Goal: Task Accomplishment & Management: Manage account settings

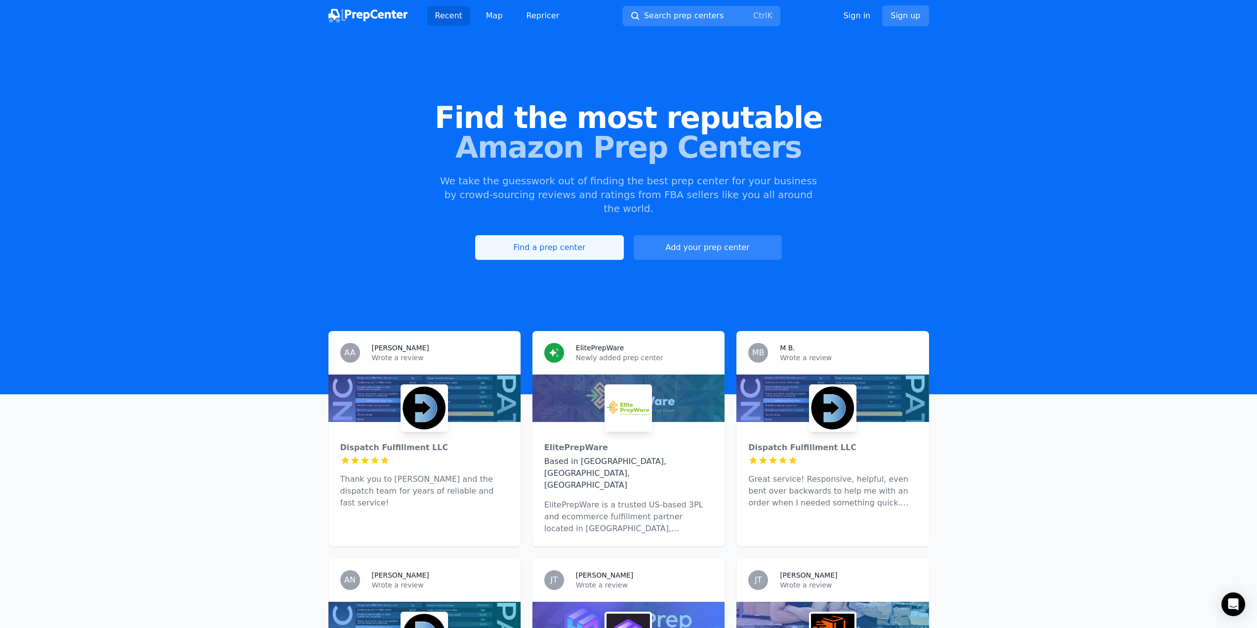
click at [544, 235] on link "Find a prep center" at bounding box center [549, 247] width 148 height 25
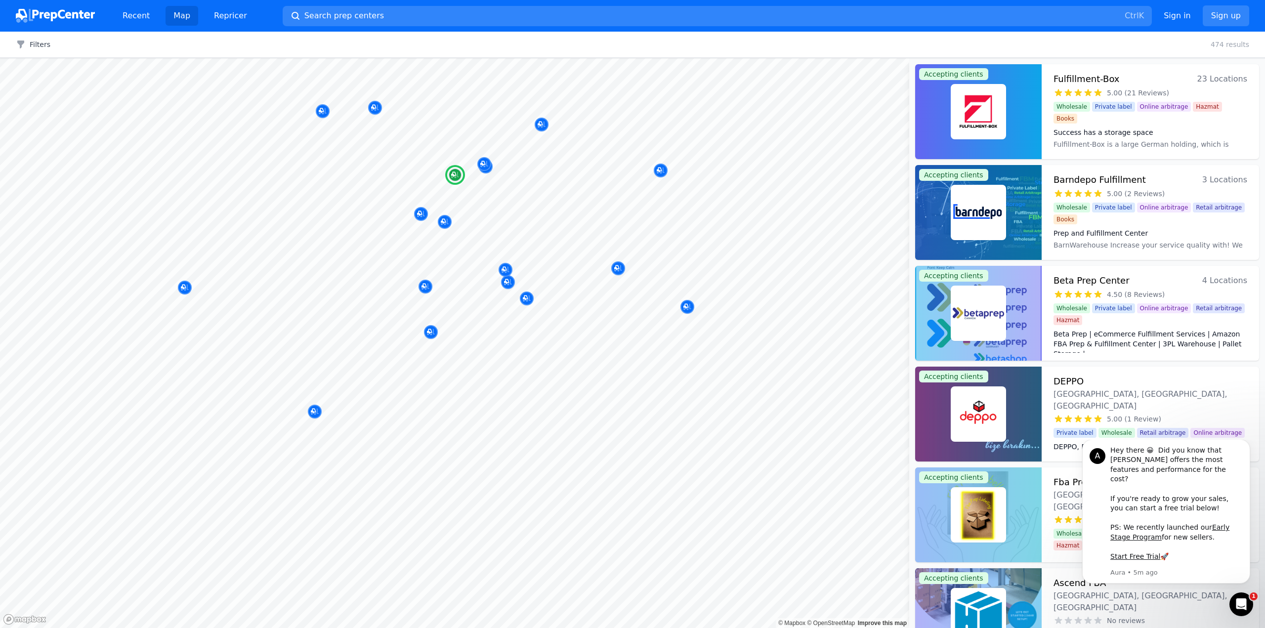
click at [1086, 281] on h3 "Beta Prep Center" at bounding box center [1091, 281] width 76 height 14
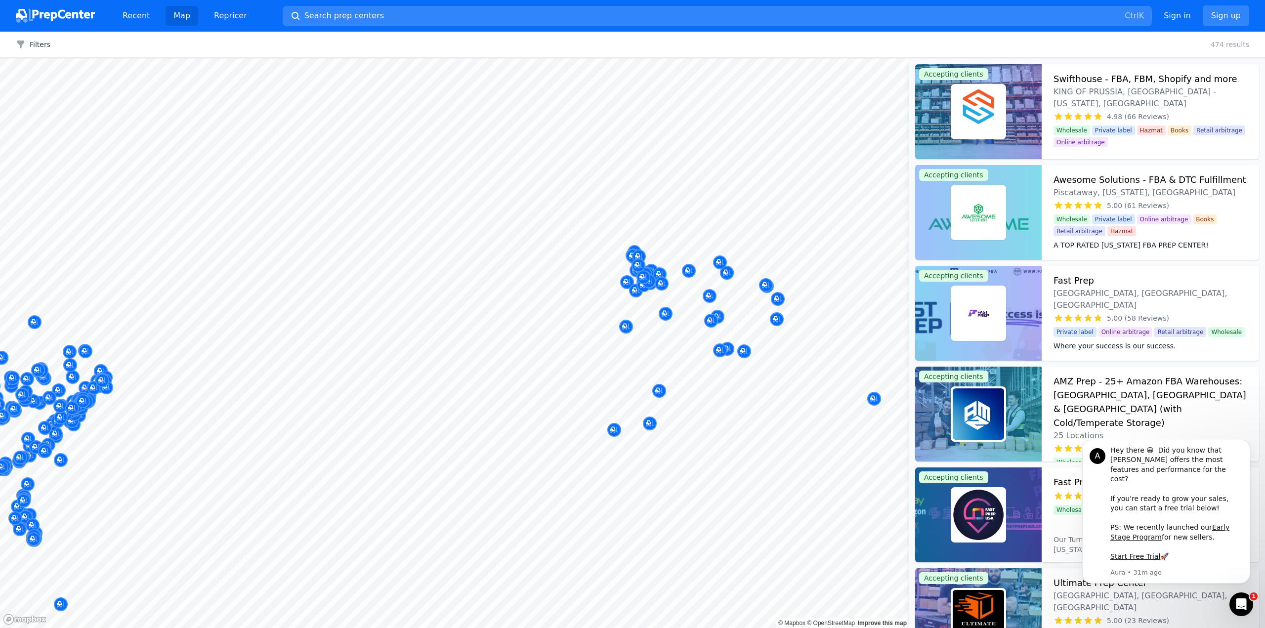
click at [63, 16] on img at bounding box center [55, 16] width 79 height 14
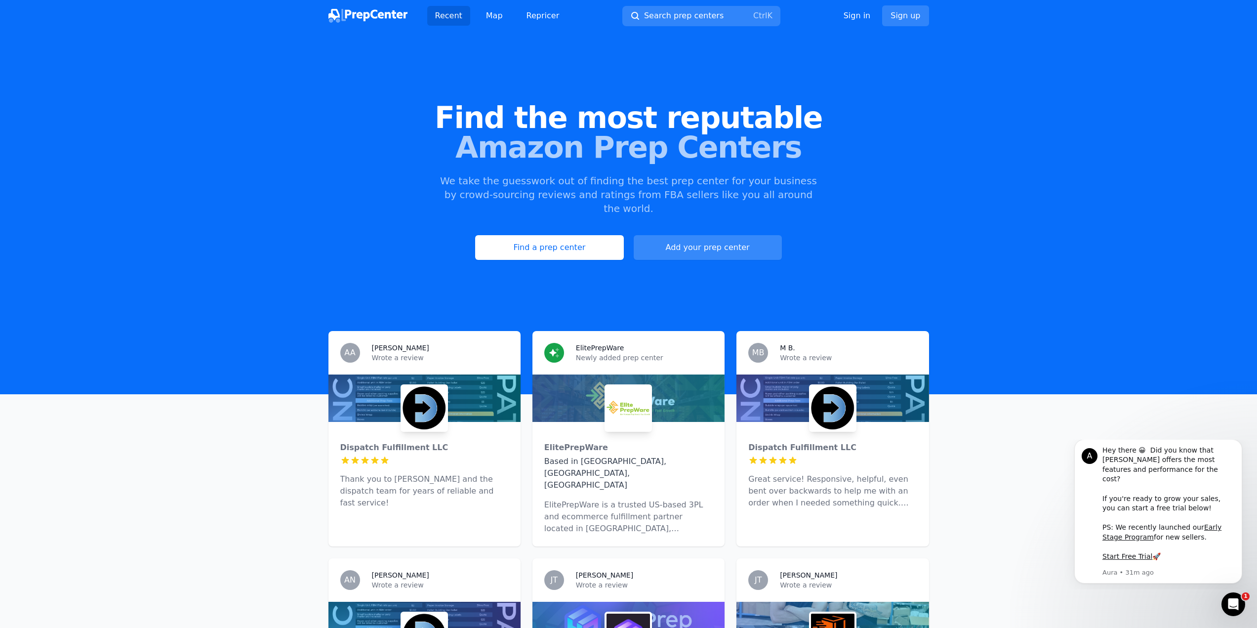
click at [734, 235] on link "Add your prep center" at bounding box center [708, 247] width 148 height 25
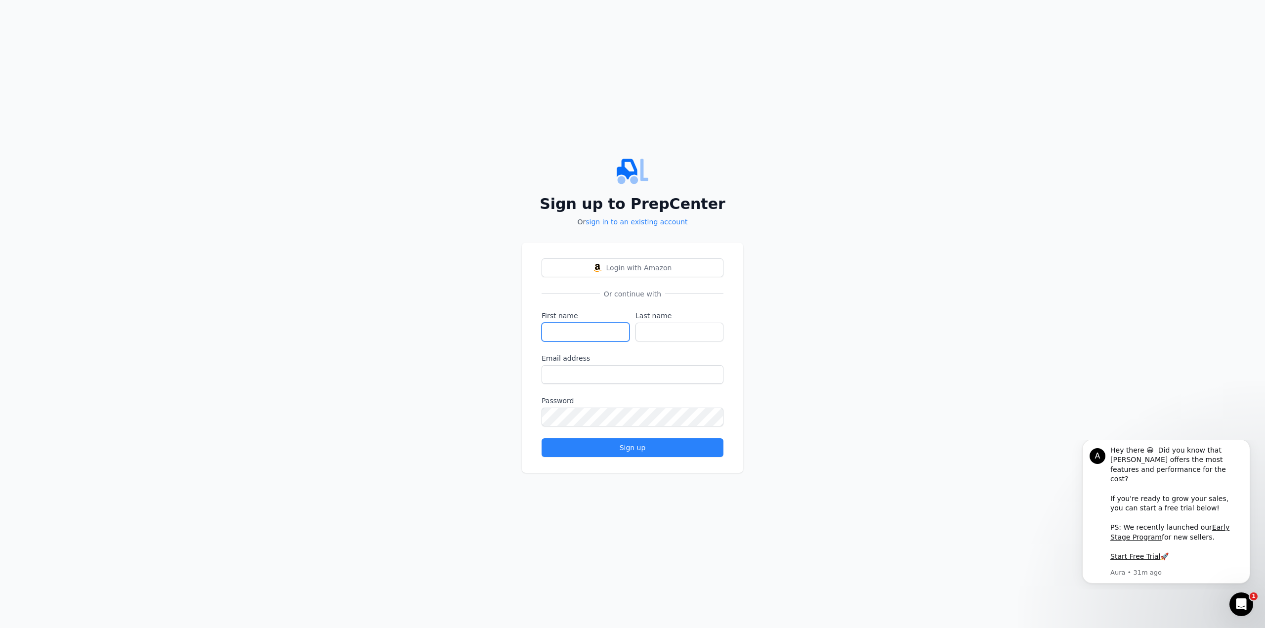
click at [559, 332] on input "First name" at bounding box center [585, 332] width 88 height 19
type input "[PERSON_NAME]"
type input "Berkeley"
type input "[EMAIL_ADDRESS][DOMAIN_NAME]"
drag, startPoint x: 606, startPoint y: 451, endPoint x: 596, endPoint y: 451, distance: 9.9
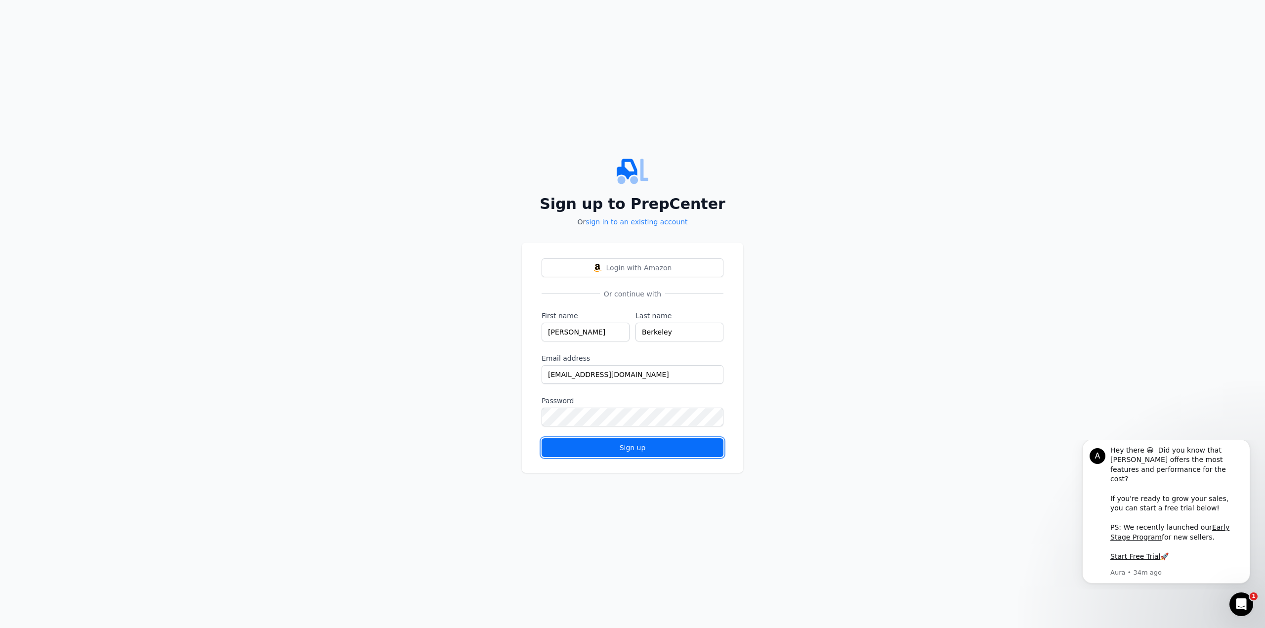
click at [606, 452] on div "Sign up" at bounding box center [632, 448] width 165 height 10
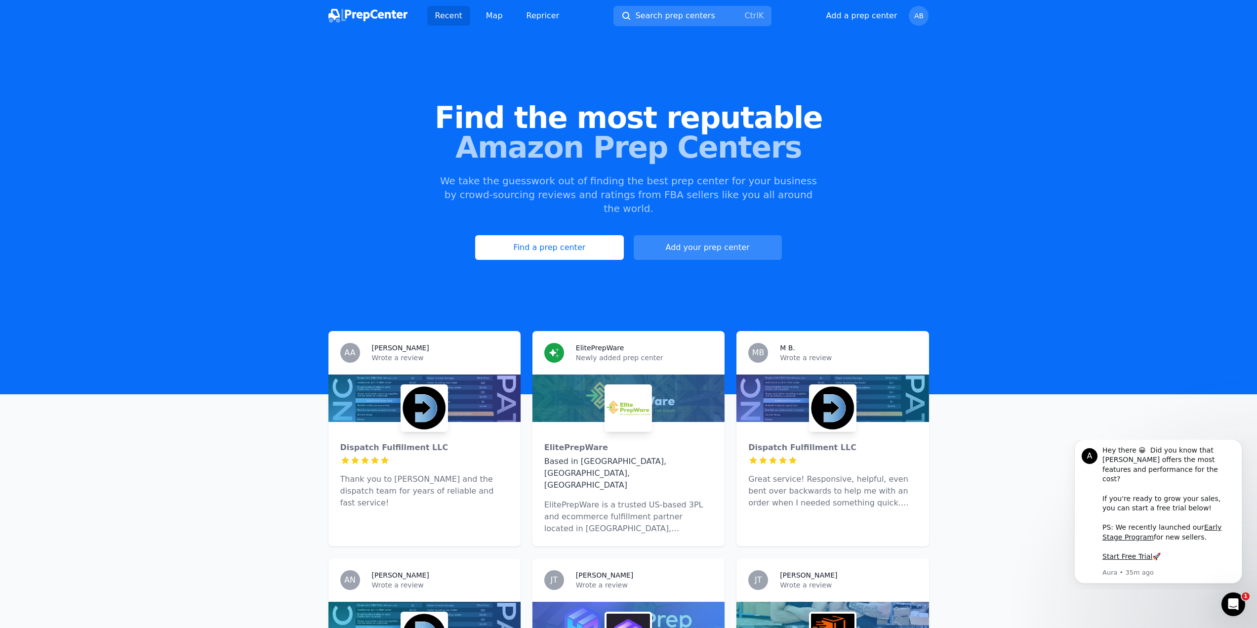
click at [706, 235] on button "Add your prep center" at bounding box center [708, 247] width 148 height 25
select select "US"
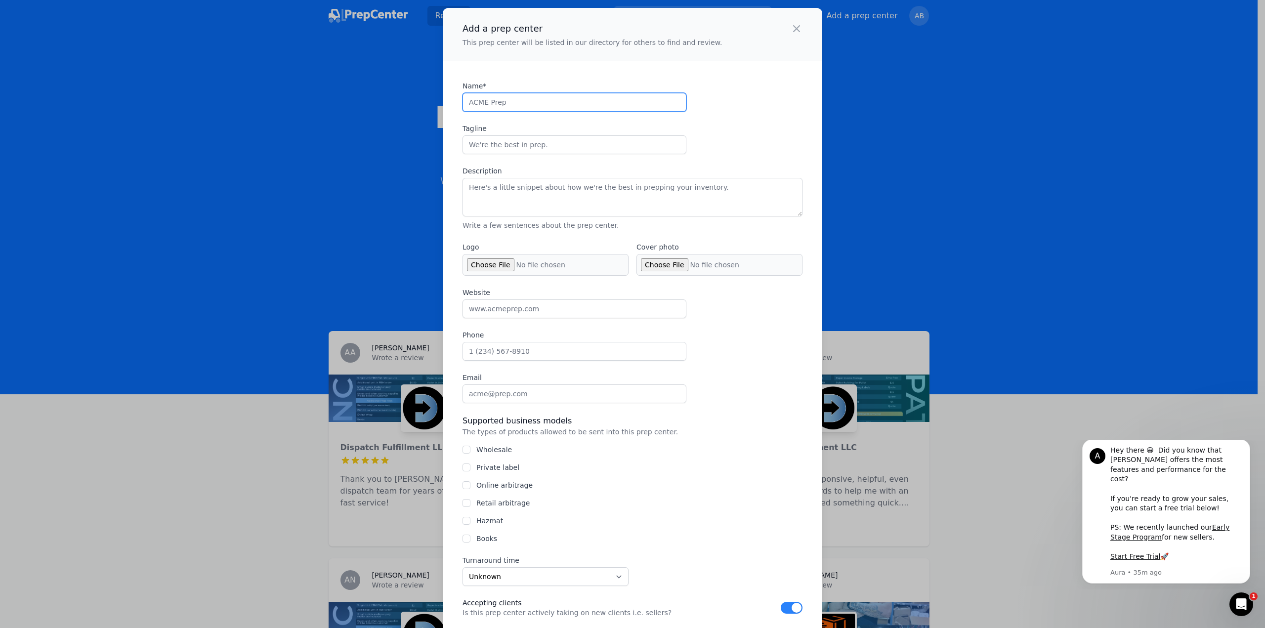
click at [510, 98] on input "Name*" at bounding box center [574, 102] width 224 height 19
type input "Blue30"
click at [485, 145] on input "Tagline" at bounding box center [574, 144] width 224 height 19
type input "Amazon Recommended UK FBA Prep provider"
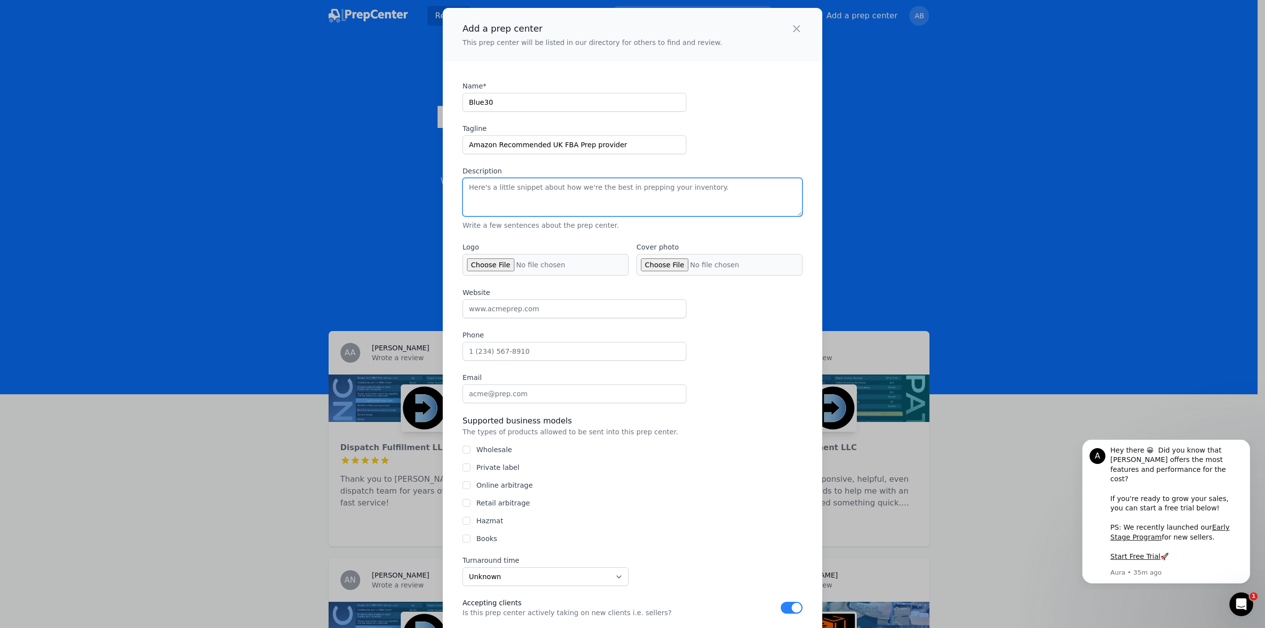
click at [510, 193] on textarea "Description" at bounding box center [632, 197] width 340 height 39
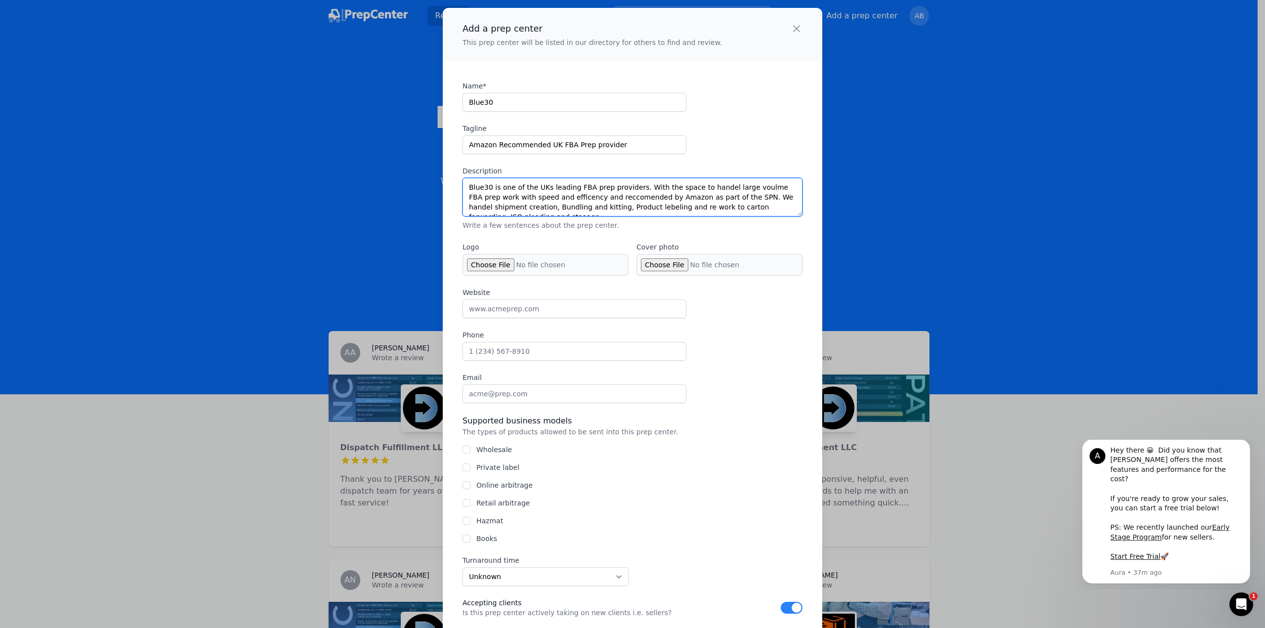
click at [700, 207] on textarea "Blue30 is one of the UKs leading FBA prep providers. With the space to handel l…" at bounding box center [632, 197] width 340 height 39
click at [780, 209] on textarea "Blue30 is one of the UKs leading FBA prep providers. With the space to handel l…" at bounding box center [632, 197] width 340 height 39
type textarea "Blue30 is one of the UKs leading FBA prep providers. With the space to handel l…"
click at [466, 449] on input "Wholesale" at bounding box center [466, 450] width 8 height 8
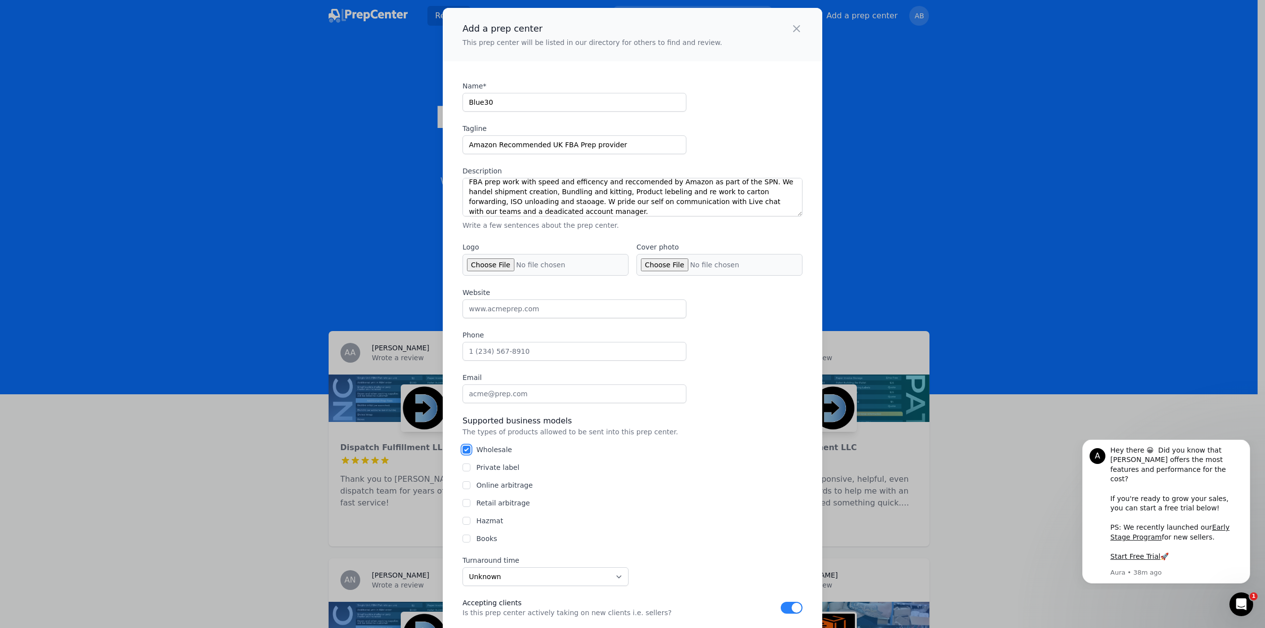
checkbox input "true"
click at [464, 464] on input "Private label" at bounding box center [466, 467] width 8 height 8
checkbox input "true"
click at [463, 482] on input "Online arbitrage" at bounding box center [466, 485] width 8 height 8
checkbox input "true"
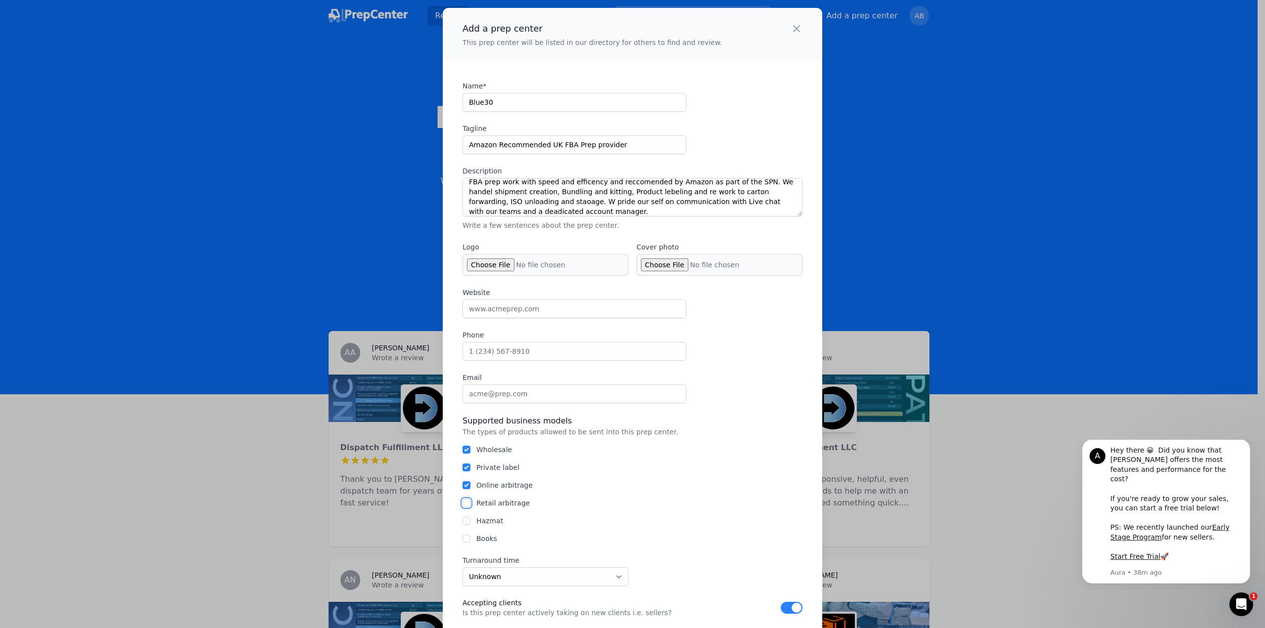
click at [462, 506] on input "Retail arbitrage" at bounding box center [466, 503] width 8 height 8
checkbox input "true"
click at [464, 517] on input "Hazmat" at bounding box center [466, 521] width 8 height 8
checkbox input "true"
click at [467, 540] on div "Books" at bounding box center [632, 539] width 340 height 10
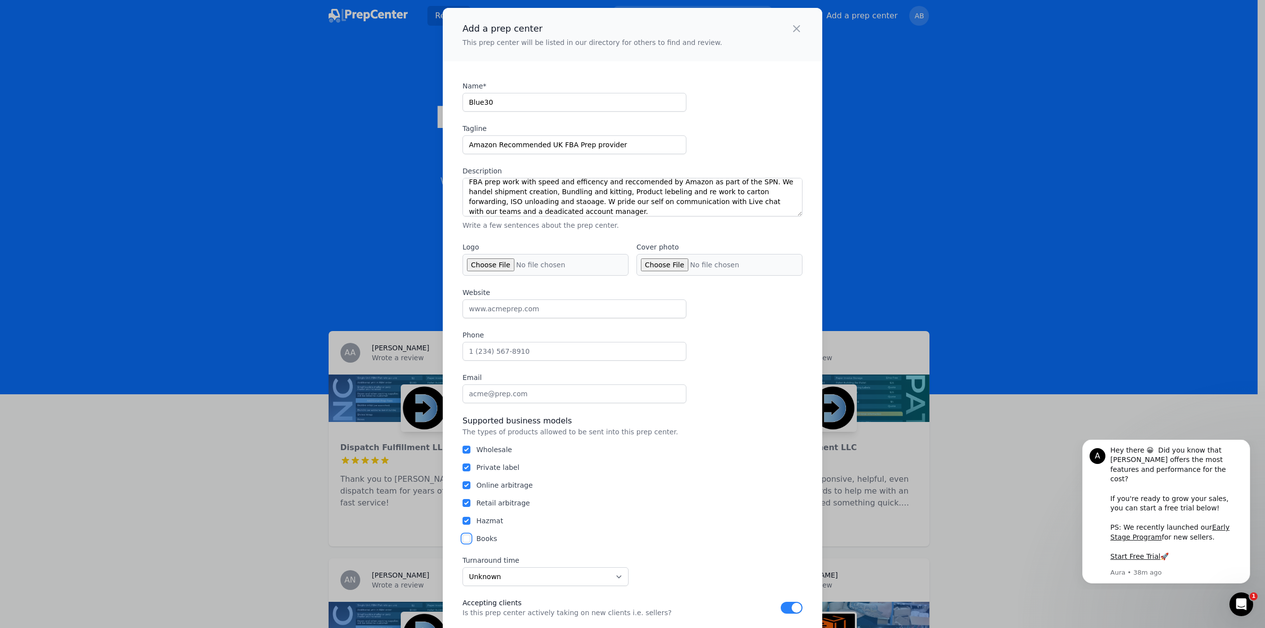
click at [462, 538] on input "Books" at bounding box center [466, 539] width 8 height 8
checkbox input "true"
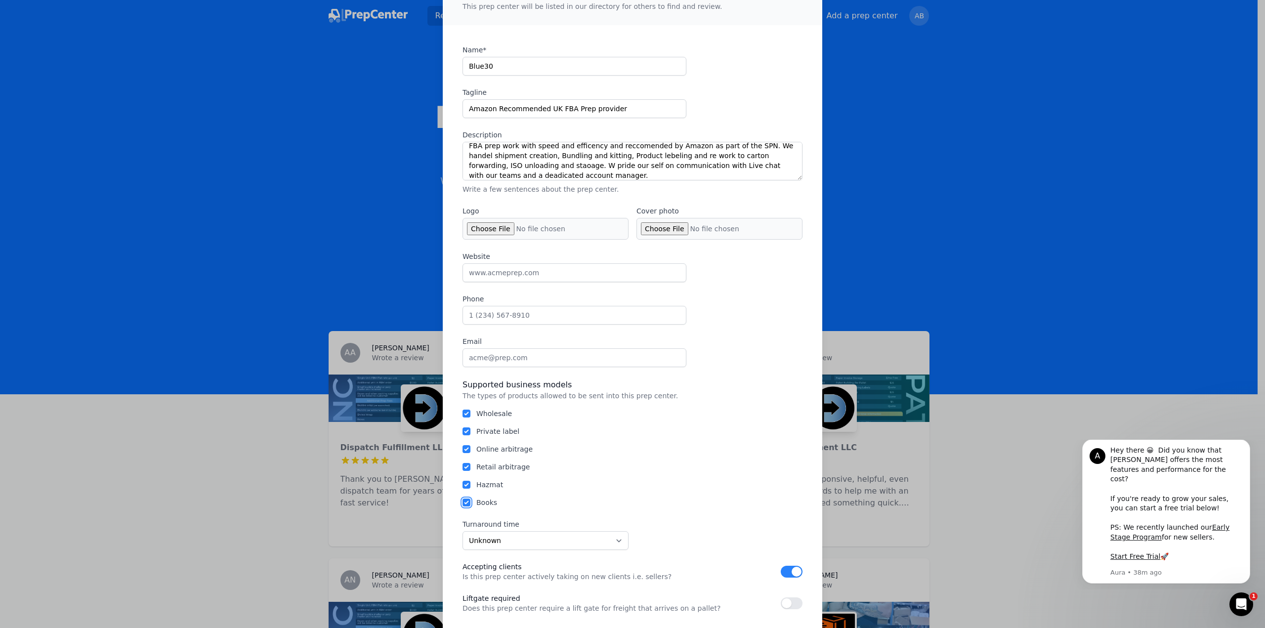
scroll to position [148, 0]
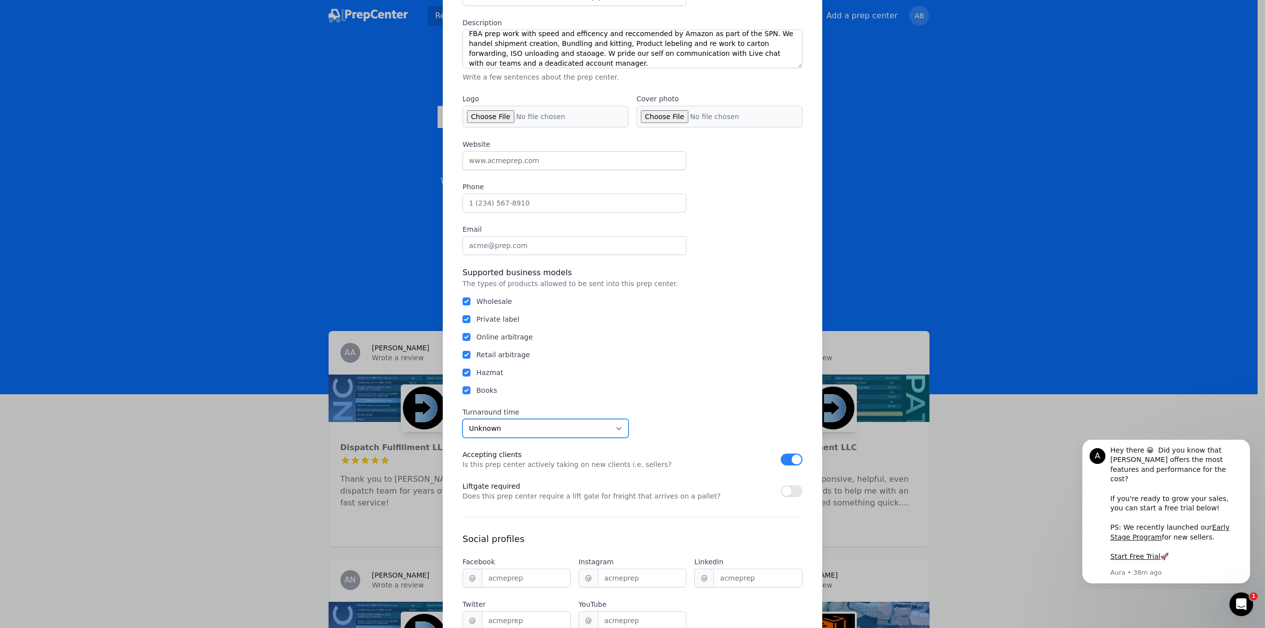
click at [599, 427] on select "Unknown Within 24 hours 24 to 48 hours 48 to 72 hours Over 72 hours" at bounding box center [545, 428] width 166 height 19
select select "24to48"
click at [462, 419] on select "Unknown Within 24 hours 24 to 48 hours 48 to 72 hours Over 72 hours" at bounding box center [545, 428] width 166 height 19
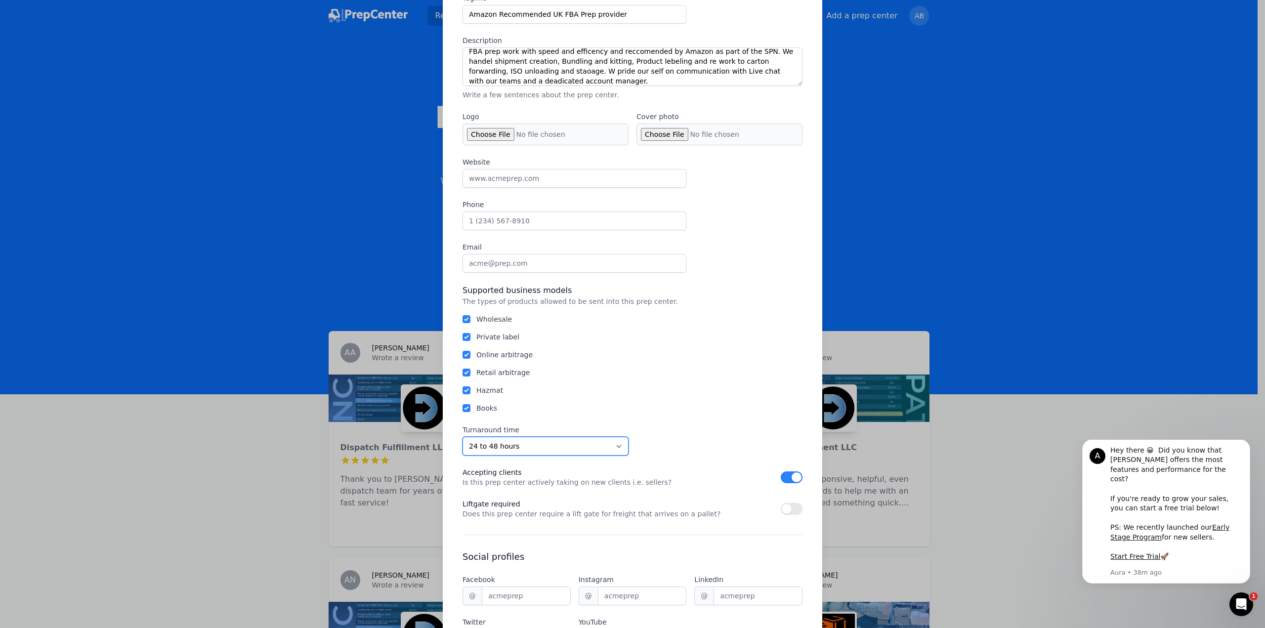
scroll to position [0, 0]
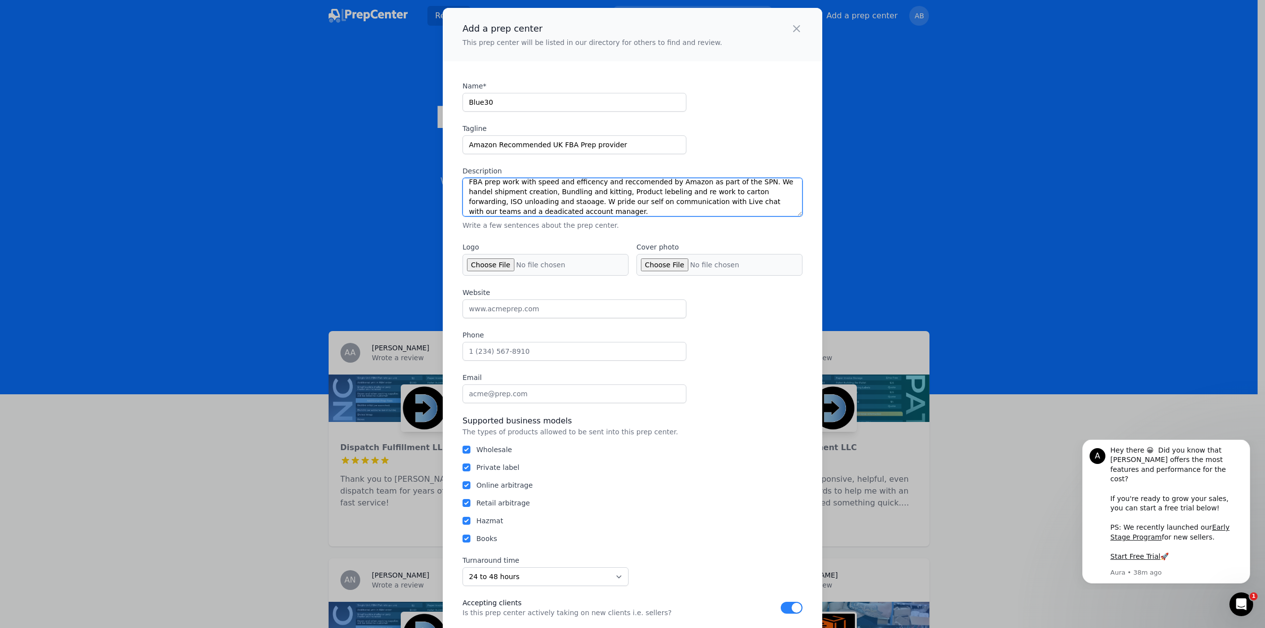
click at [598, 194] on textarea "Blue30 is one of the UKs leading FBA prep providers. With the space to handel l…" at bounding box center [632, 197] width 340 height 39
drag, startPoint x: 522, startPoint y: 210, endPoint x: 408, endPoint y: 167, distance: 122.2
click at [408, 167] on div "Add a prep center This prep center will be listed in our directory for others t…" at bounding box center [632, 573] width 1265 height 1147
paste textarea "’s leading FBA prep providers, trusted by businesses of all sizes and proudly r…"
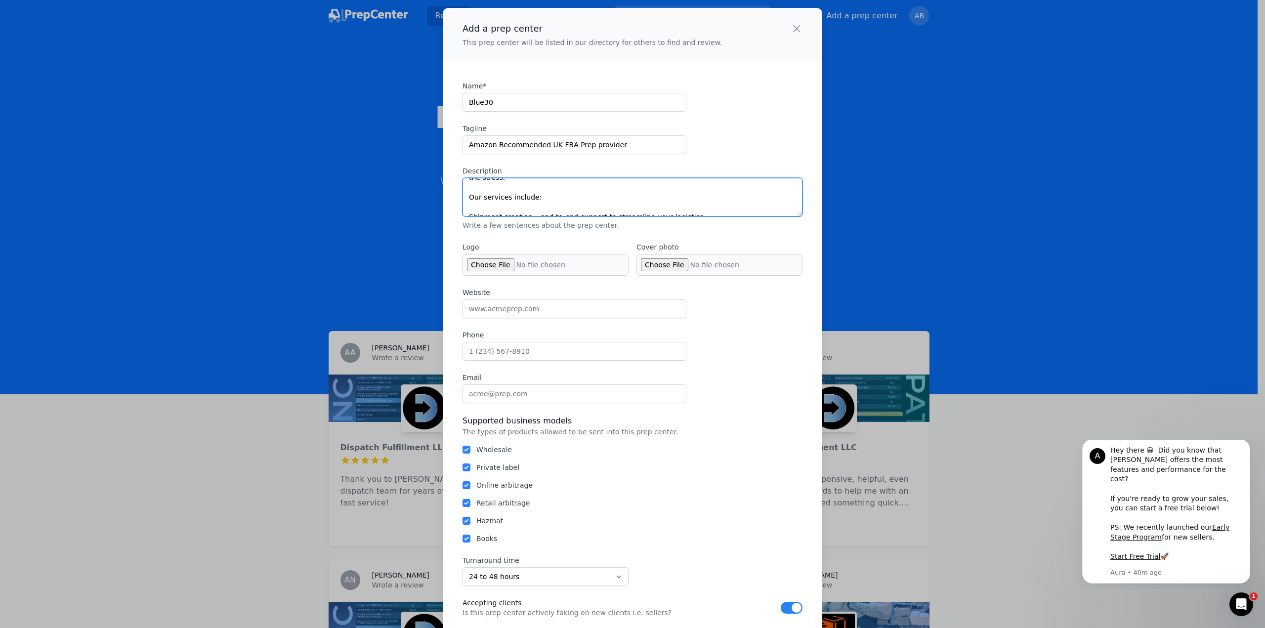
scroll to position [59, 0]
click at [527, 185] on textarea "Blue30 is one of the UK’s leading FBA prep providers, trusted by businesses of …" at bounding box center [632, 197] width 340 height 39
click at [533, 207] on textarea "Blue30 is one of the UK’s leading FBA prep providers, trusted by businesses of …" at bounding box center [632, 197] width 340 height 39
click at [505, 204] on textarea "Blue30 is one of the UK’s leading FBA prep providers, trusted by businesses of …" at bounding box center [632, 197] width 340 height 39
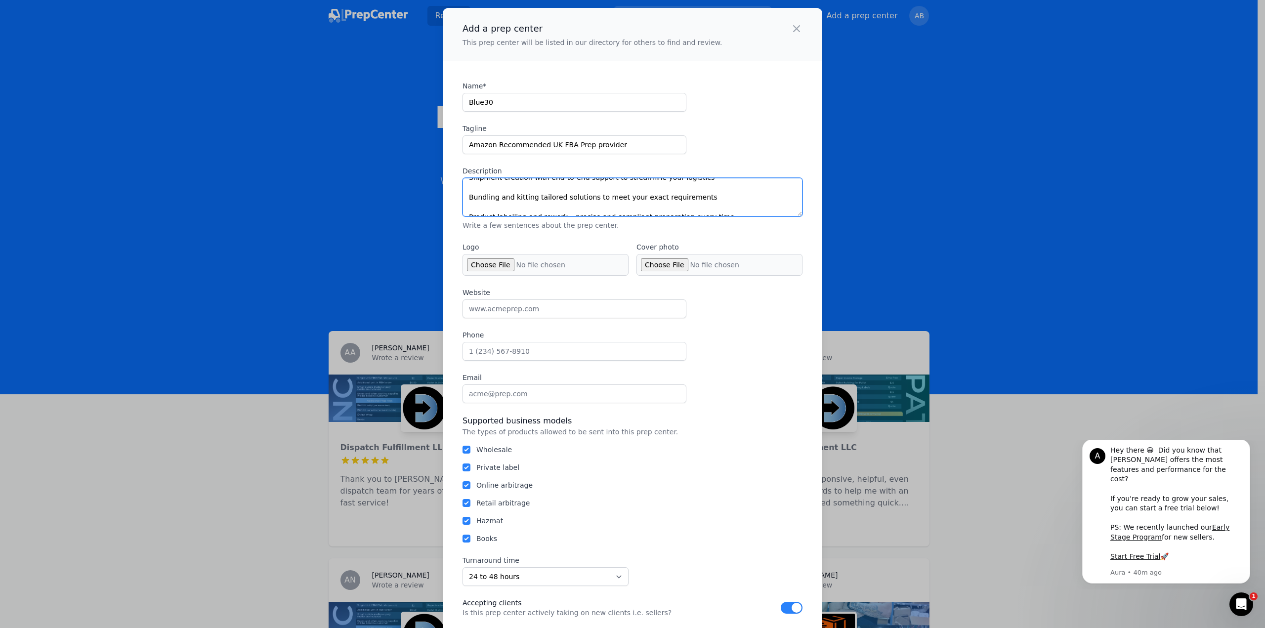
click at [559, 206] on textarea "Blue30 is one of the UK’s leading FBA prep providers, trusted by businesses of …" at bounding box center [632, 197] width 340 height 39
drag, startPoint x: 633, startPoint y: 187, endPoint x: 636, endPoint y: 213, distance: 26.4
click at [636, 213] on textarea "Blue30 is one of the UK’s leading FBA prep providers, trusted by businesses of …" at bounding box center [632, 197] width 340 height 39
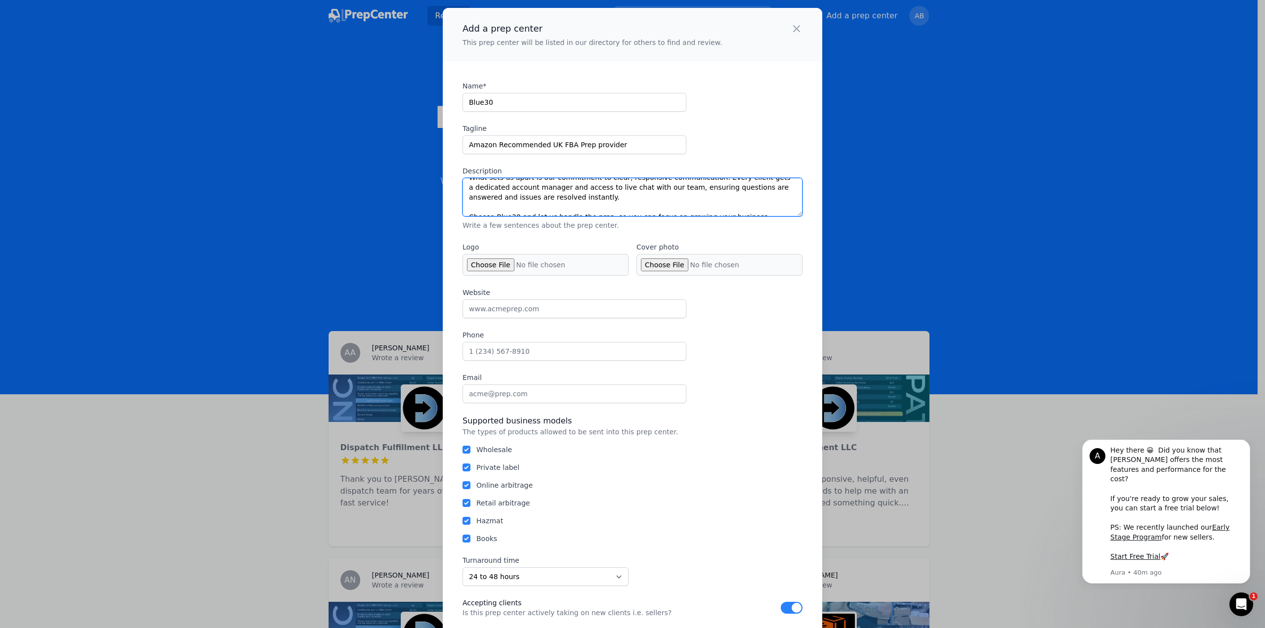
type textarea "Blue30 is one of the UK’s leading FBA prep providers, trusted by businesses of …"
click at [485, 262] on input "Logo" at bounding box center [545, 265] width 166 height 22
type input "C:\fakepath\Social Profile Pics (10).png"
click at [495, 266] on input "Logo" at bounding box center [545, 265] width 166 height 22
click at [669, 264] on input "Cover photo" at bounding box center [719, 265] width 166 height 22
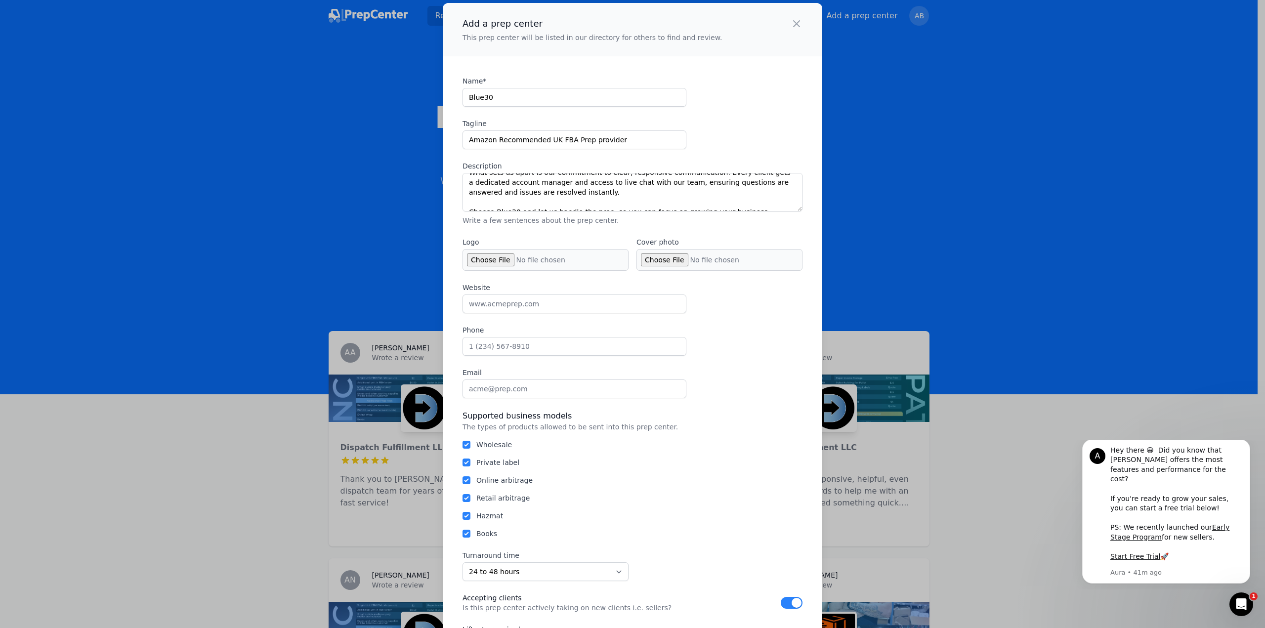
scroll to position [0, 0]
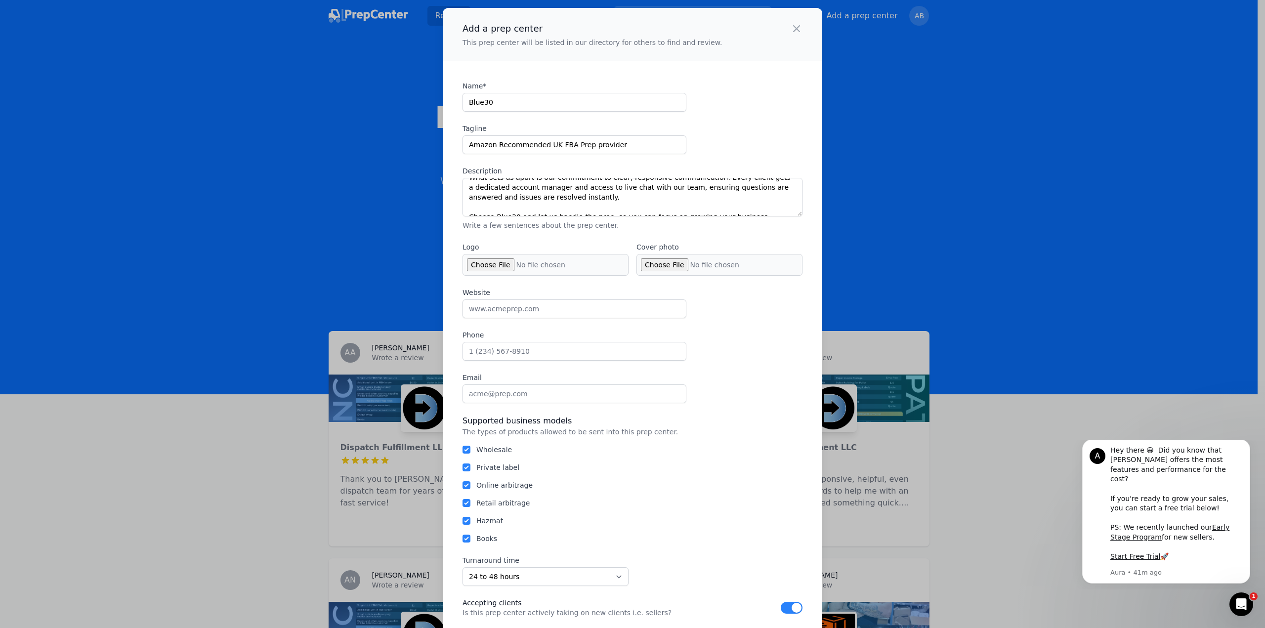
type input "C:\fakepath\Desktop Background (6).png"
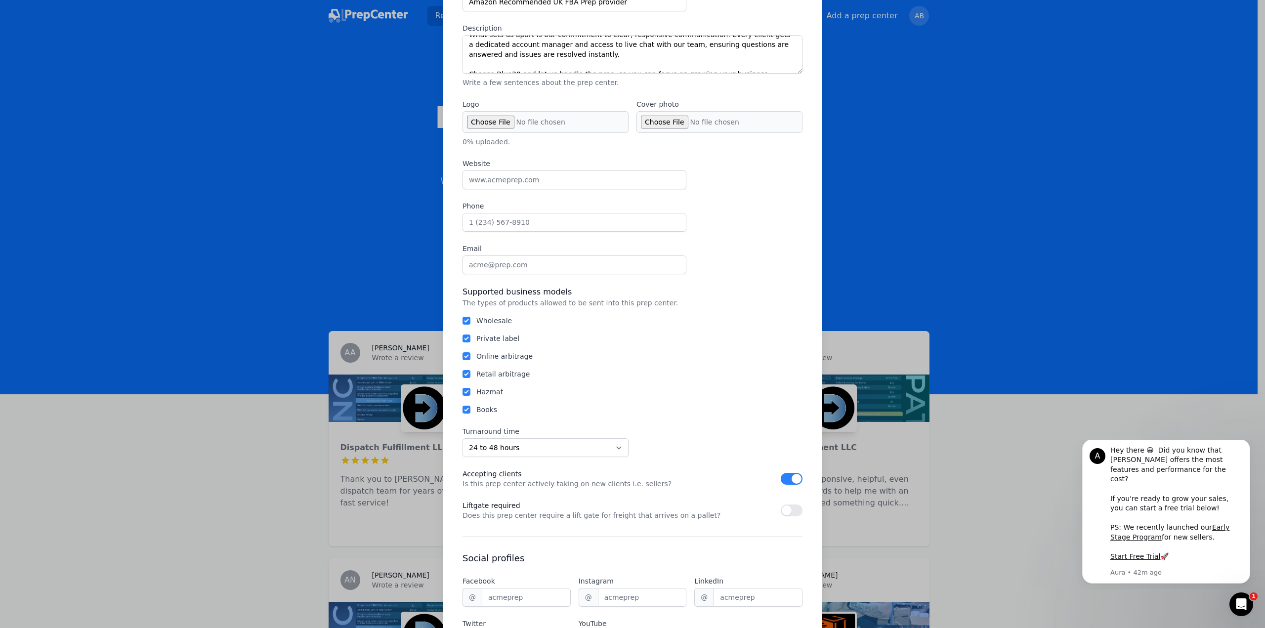
scroll to position [148, 0]
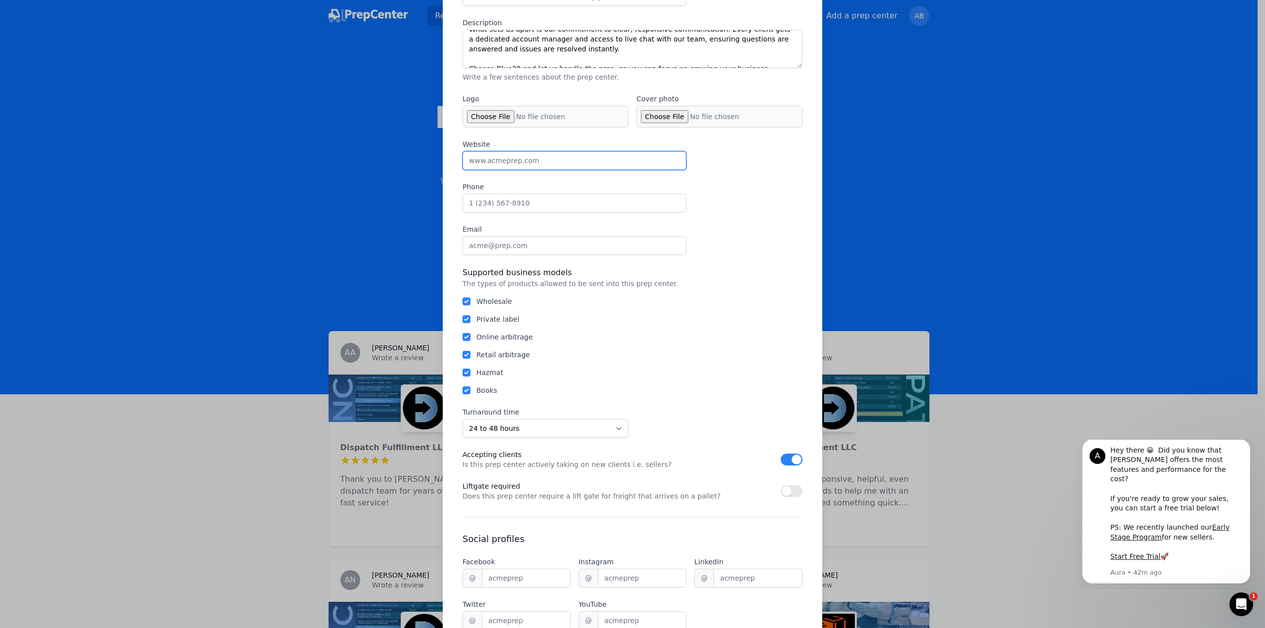
click at [540, 169] on input "Website" at bounding box center [574, 160] width 224 height 19
type input "[DOMAIN_NAME]"
click at [485, 202] on input "Phone" at bounding box center [574, 203] width 224 height 19
type input "01268230214"
click at [494, 248] on input "Email" at bounding box center [574, 245] width 224 height 19
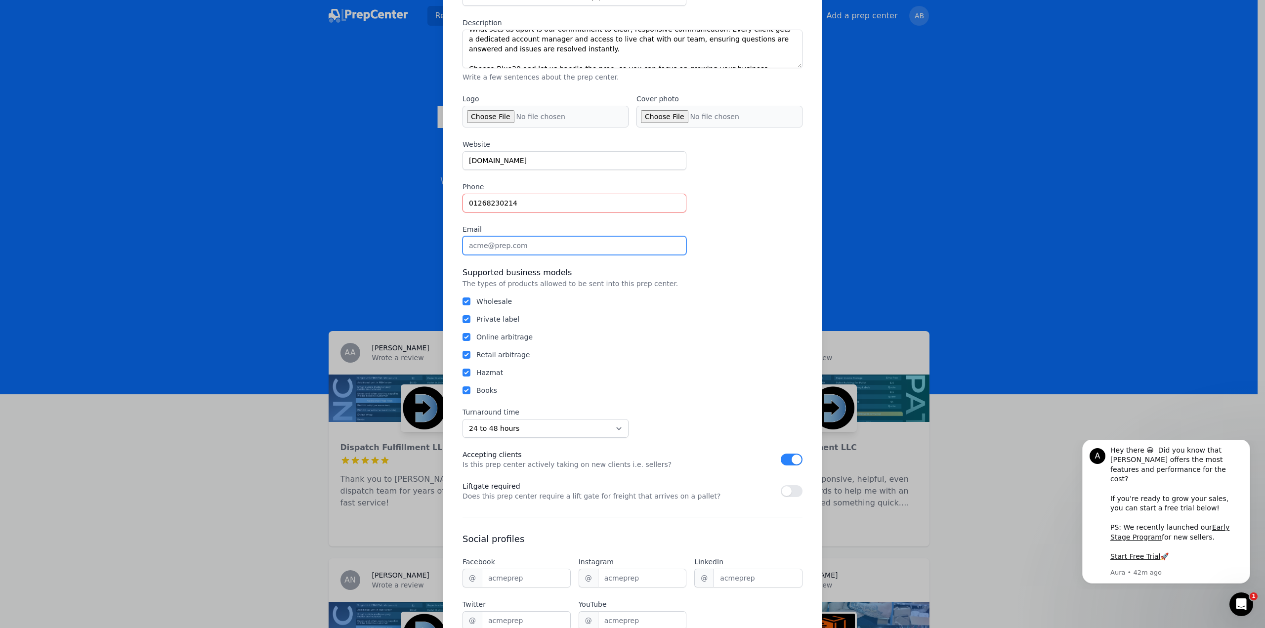
type input "[EMAIL_ADDRESS][DOMAIN_NAME]"
select select "GB"
type input "Blue30"
type input "[GEOGRAPHIC_DATA]"
type input "[PERSON_NAME]"
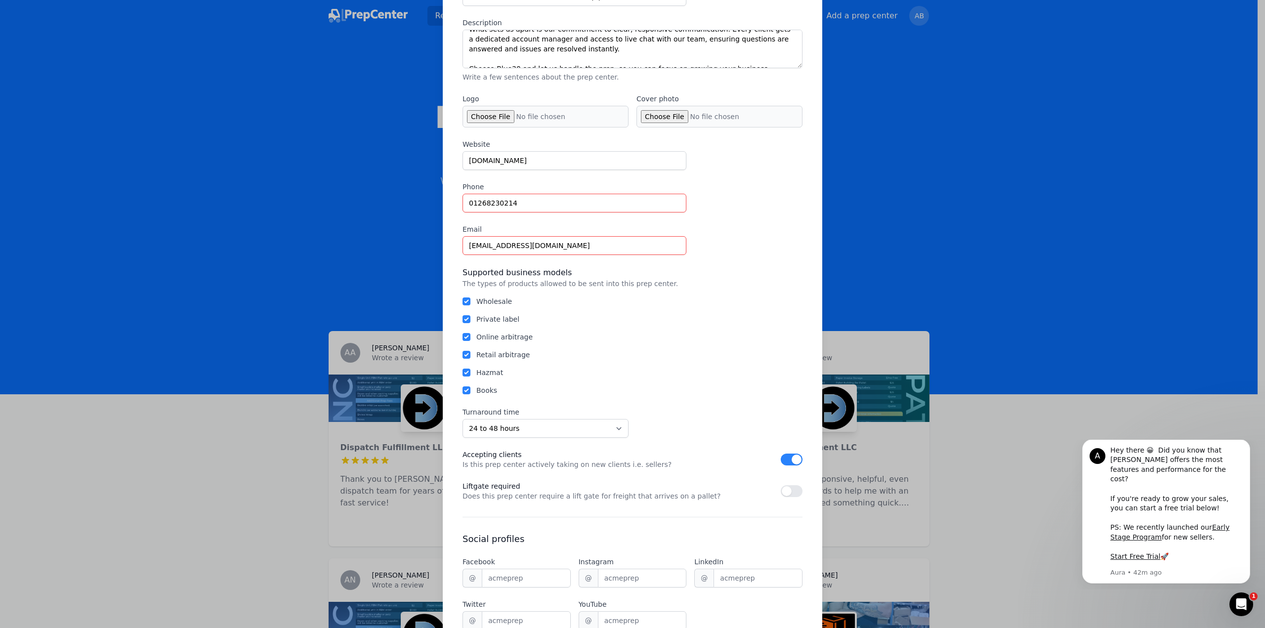
type input "[GEOGRAPHIC_DATA]"
type input "SS4 2BF"
click at [469, 204] on input "01268230214" at bounding box center [574, 203] width 224 height 19
click at [532, 206] on input "01268230214" at bounding box center [574, 203] width 224 height 19
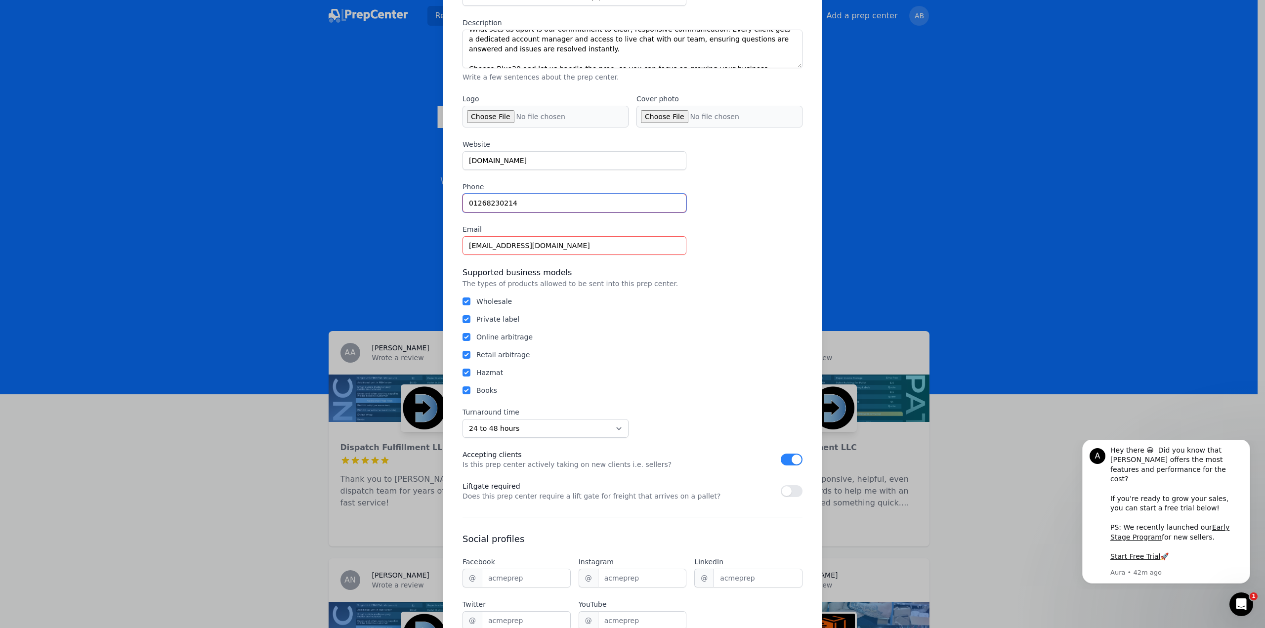
click at [532, 206] on input "01268230214" at bounding box center [574, 203] width 224 height 19
click at [467, 201] on input "01268230214" at bounding box center [574, 203] width 224 height 19
drag, startPoint x: 469, startPoint y: 202, endPoint x: 459, endPoint y: 203, distance: 10.4
click at [462, 203] on input "01268230214" at bounding box center [574, 203] width 224 height 19
click at [529, 206] on input "01268230214" at bounding box center [574, 203] width 224 height 19
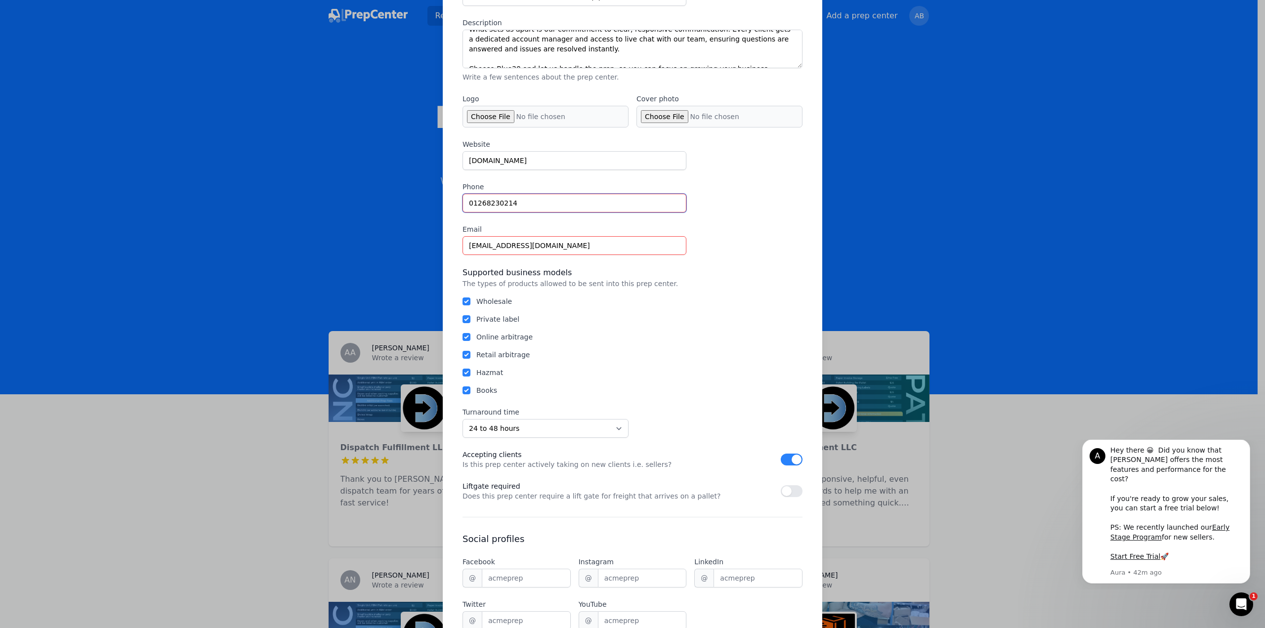
drag, startPoint x: 467, startPoint y: 203, endPoint x: 461, endPoint y: 203, distance: 6.4
click at [462, 203] on input "01268230214" at bounding box center [574, 203] width 224 height 19
click at [627, 198] on input "[PHONE_NUMBER]" at bounding box center [574, 203] width 224 height 19
type input "[PHONE_NUMBER]"
click at [734, 213] on div "Website [DOMAIN_NAME] Phone [PHONE_NUMBER] Email [EMAIL_ADDRESS][DOMAIN_NAME]" at bounding box center [632, 197] width 340 height 116
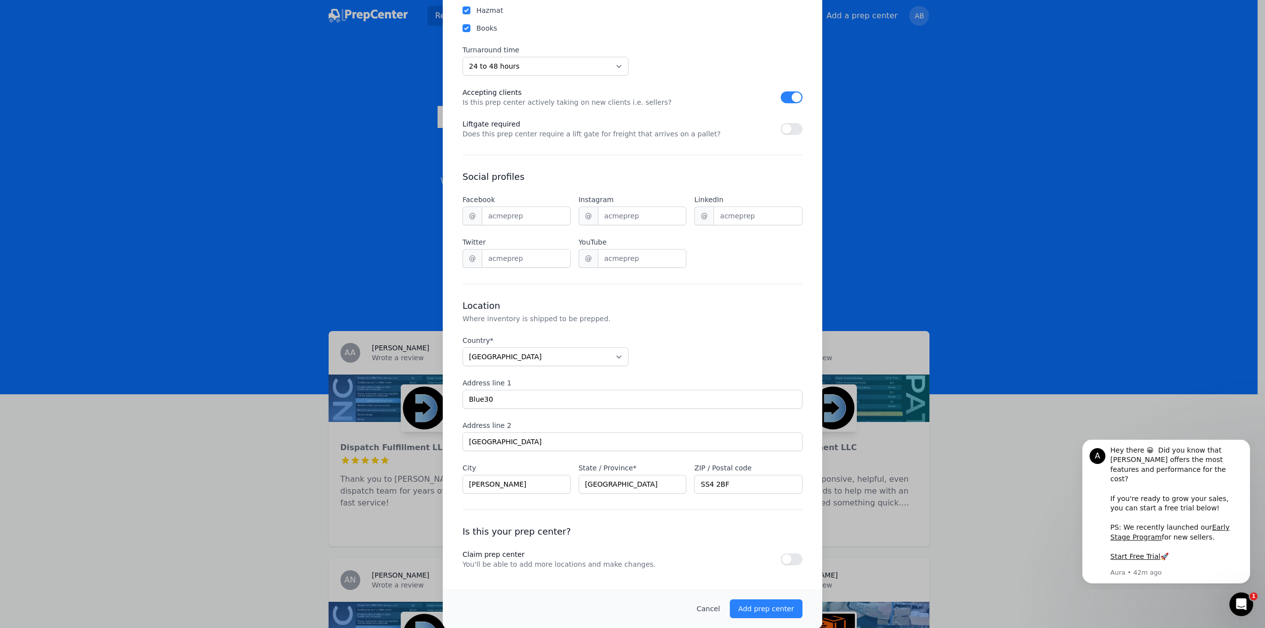
scroll to position [519, 0]
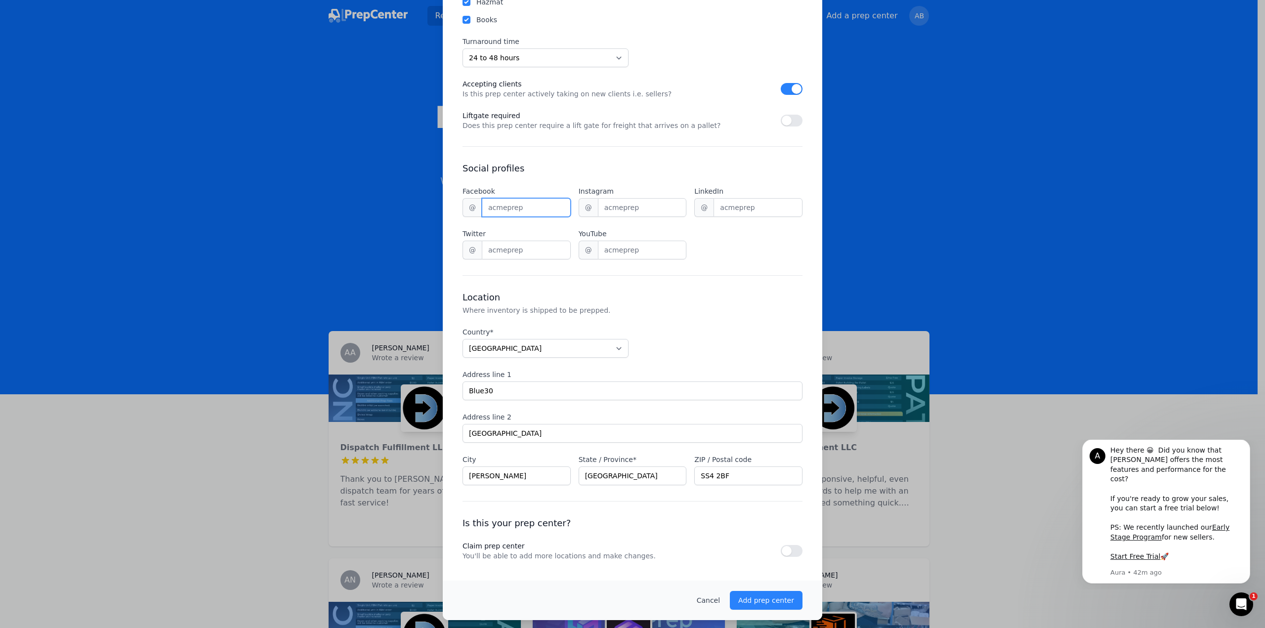
click at [513, 215] on input "Facebook" at bounding box center [526, 207] width 89 height 19
type input "[URL][DOMAIN_NAME]"
click at [616, 205] on input "Instagram" at bounding box center [642, 207] width 89 height 19
click at [728, 212] on input "LinkedIn" at bounding box center [757, 207] width 89 height 19
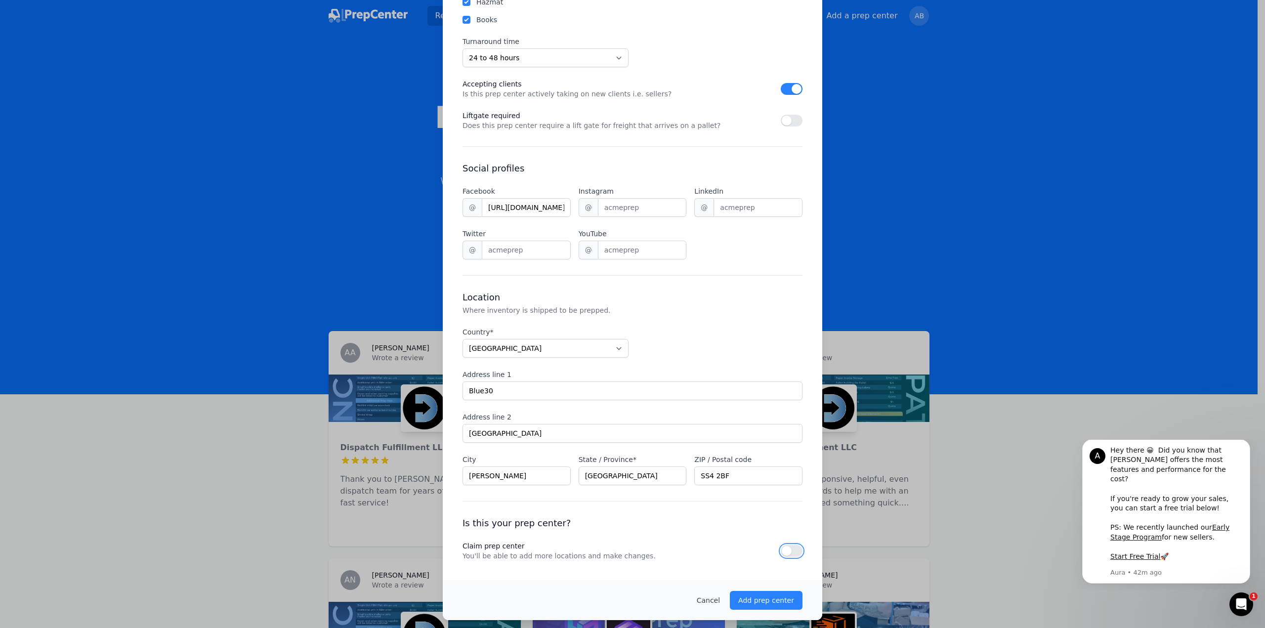
click at [785, 548] on button "button" at bounding box center [792, 551] width 22 height 12
click at [522, 250] on input "Twitter" at bounding box center [526, 250] width 89 height 19
paste input "[URL][DOMAIN_NAME]"
type input "[URL][DOMAIN_NAME]"
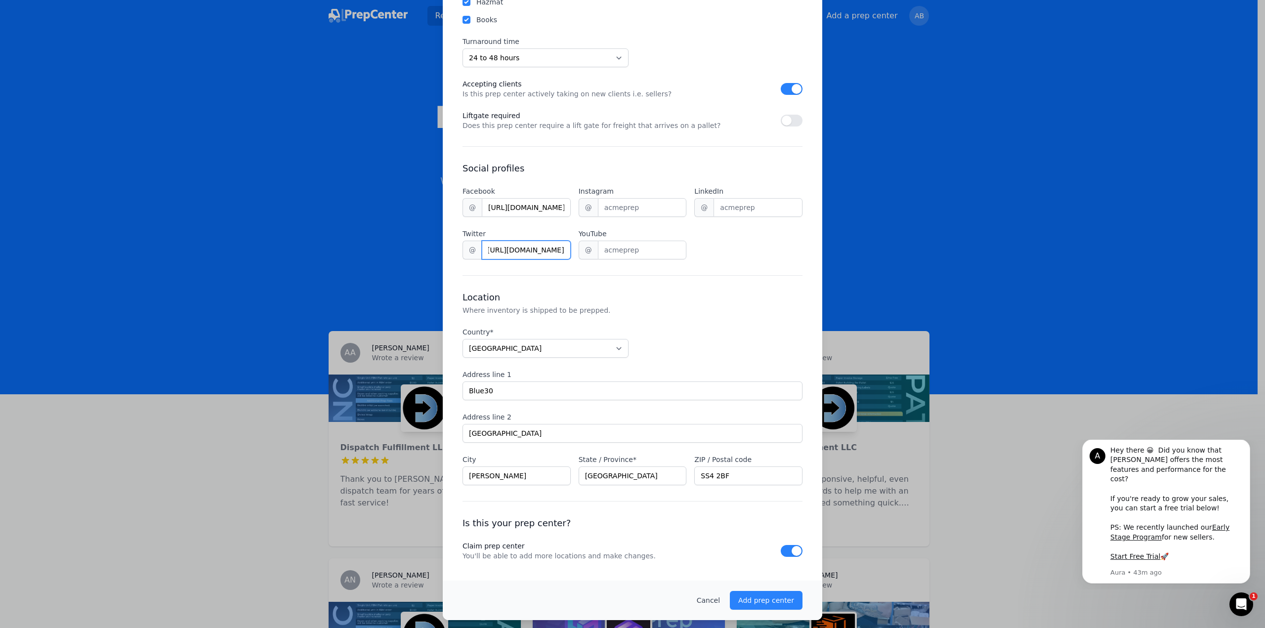
scroll to position [0, 0]
click at [730, 207] on input "LinkedIn" at bounding box center [757, 207] width 89 height 19
paste input "[URL][DOMAIN_NAME]"
type input "[URL][DOMAIN_NAME]"
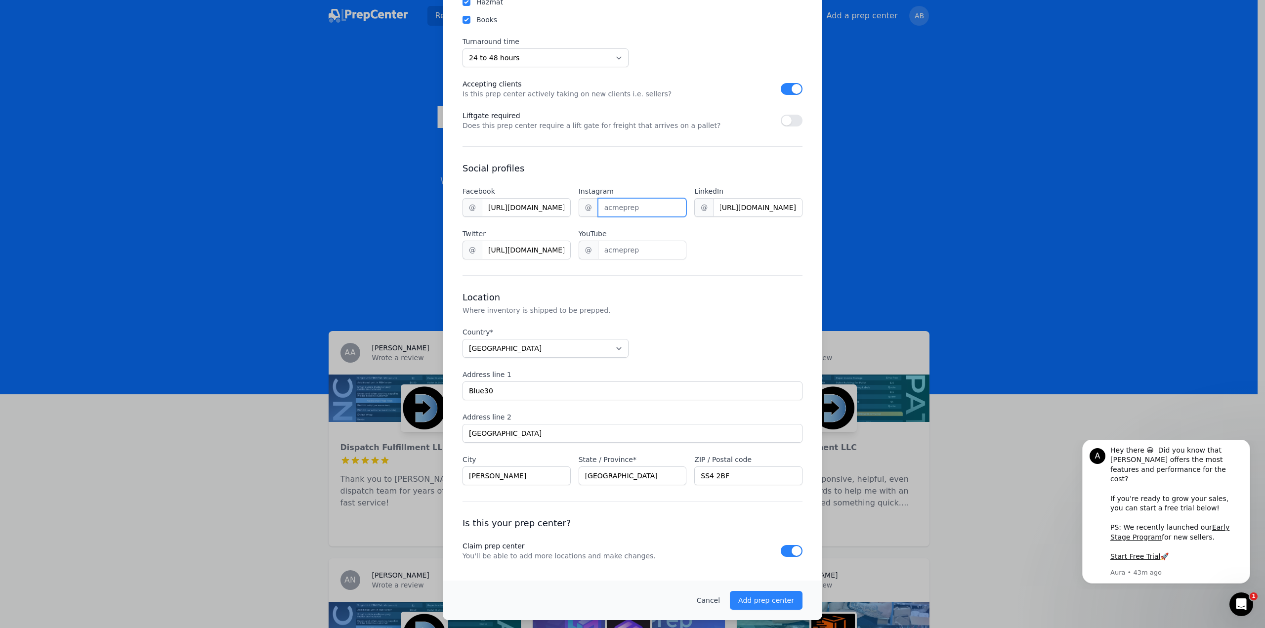
scroll to position [0, 0]
click at [637, 209] on input "Instagram" at bounding box center [642, 207] width 89 height 19
paste input "[URL][DOMAIN_NAME]"
type input "[URL][DOMAIN_NAME]"
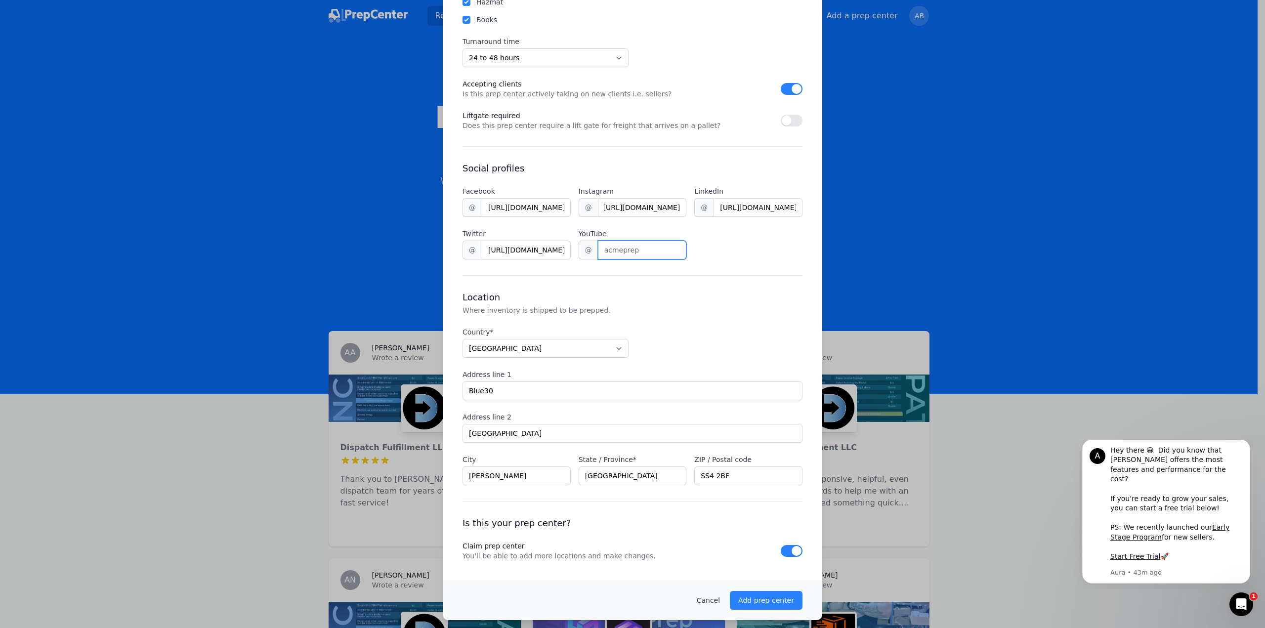
click at [637, 248] on input "YouTube" at bounding box center [642, 250] width 89 height 19
click at [629, 254] on input "YouTube" at bounding box center [642, 250] width 89 height 19
paste input "[URL][DOMAIN_NAME]"
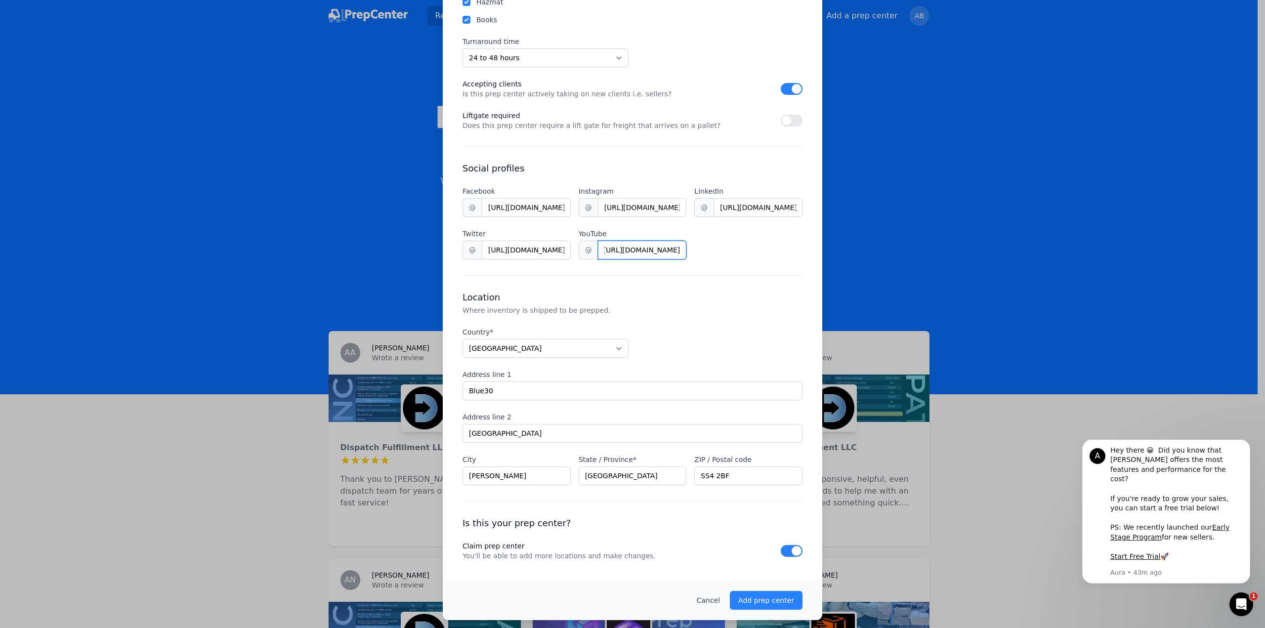
type input "[URL][DOMAIN_NAME]"
click at [731, 206] on input "[URL][DOMAIN_NAME]" at bounding box center [757, 207] width 89 height 19
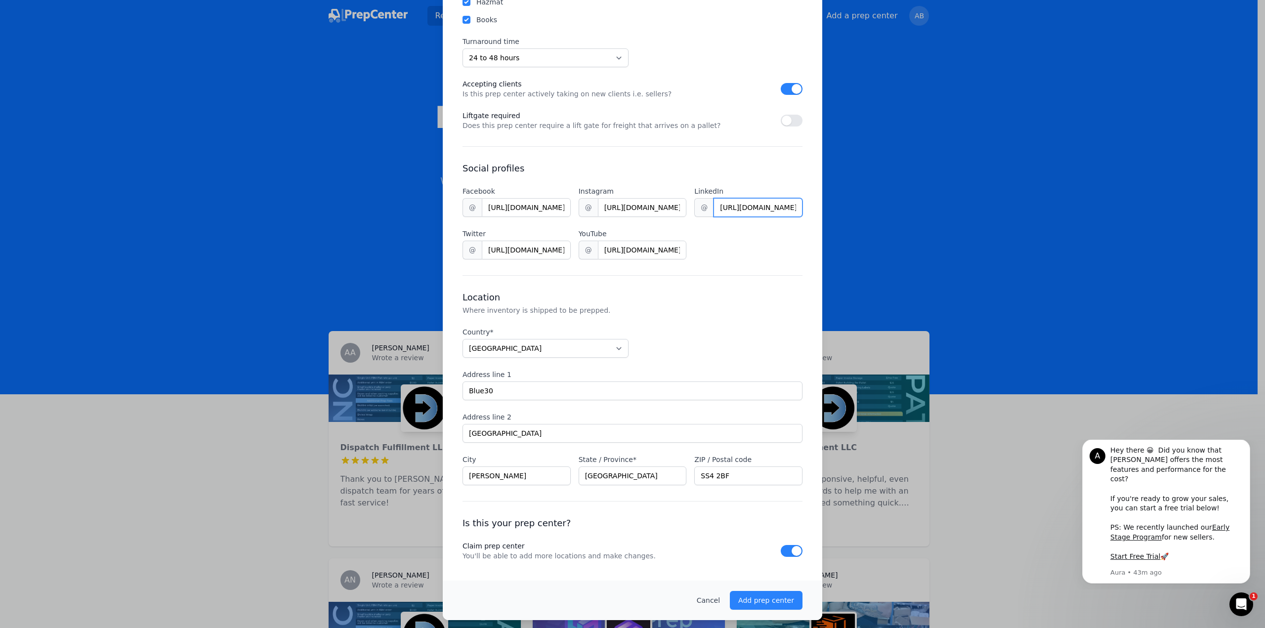
paste input "[DOMAIN_NAME][URL]"
type input "[URL][DOMAIN_NAME]"
click at [731, 232] on div "Facebook @ [URL][DOMAIN_NAME] Instagram @ [URL][DOMAIN_NAME] LinkedIn @ [URL][D…" at bounding box center [632, 222] width 340 height 73
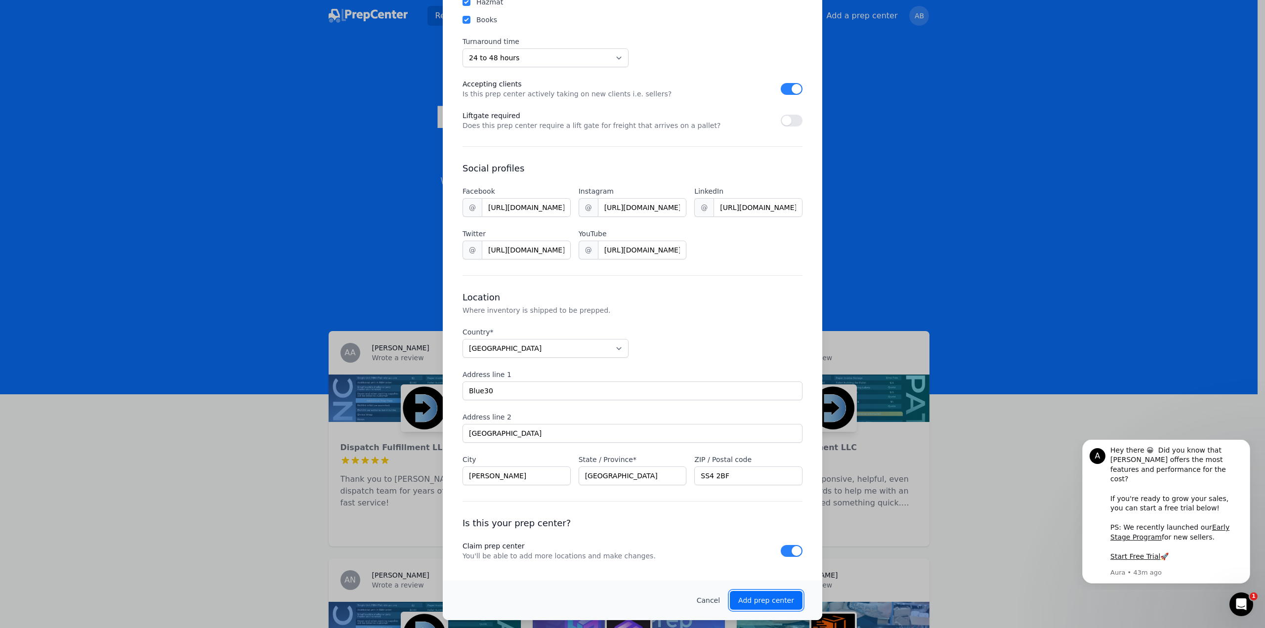
click at [742, 599] on p "Add prep center" at bounding box center [766, 600] width 56 height 10
checkbox input "false"
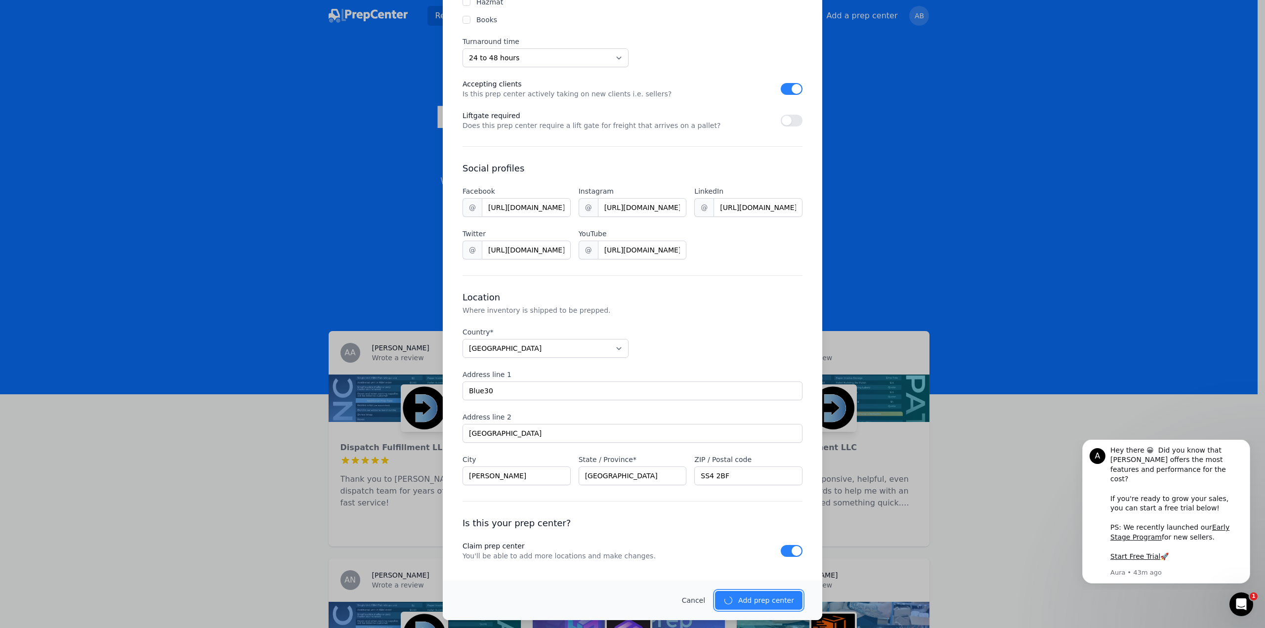
checkbox input "false"
select select "unknown"
select select "US"
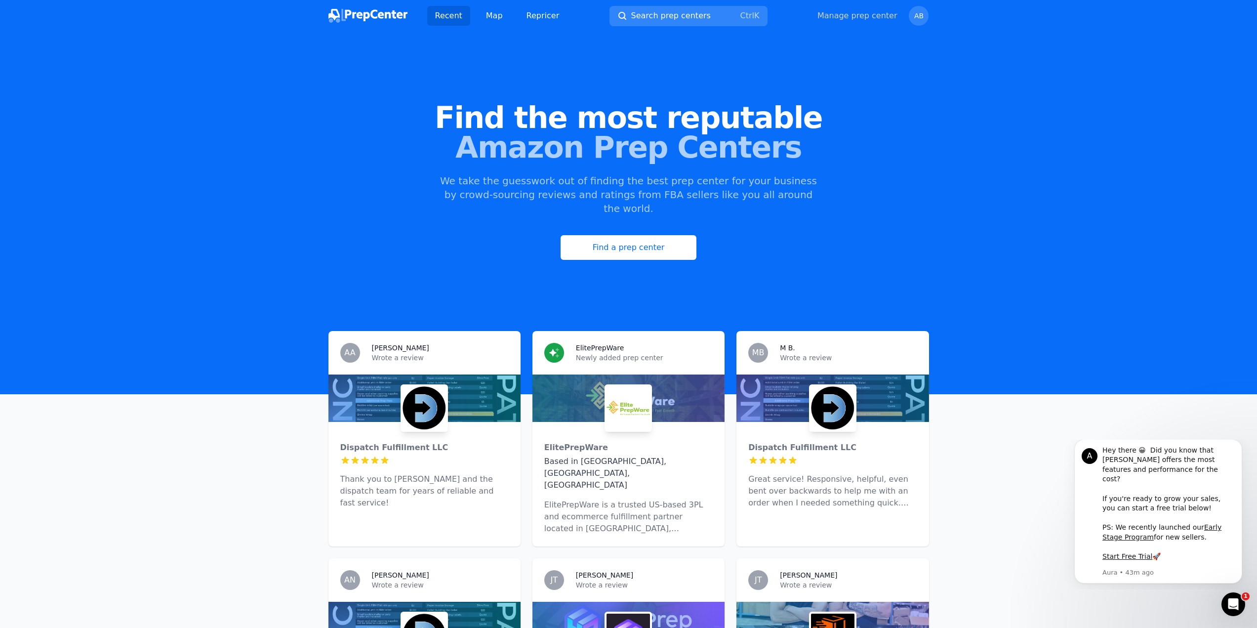
click at [877, 20] on link "Manage prep center" at bounding box center [858, 16] width 80 height 12
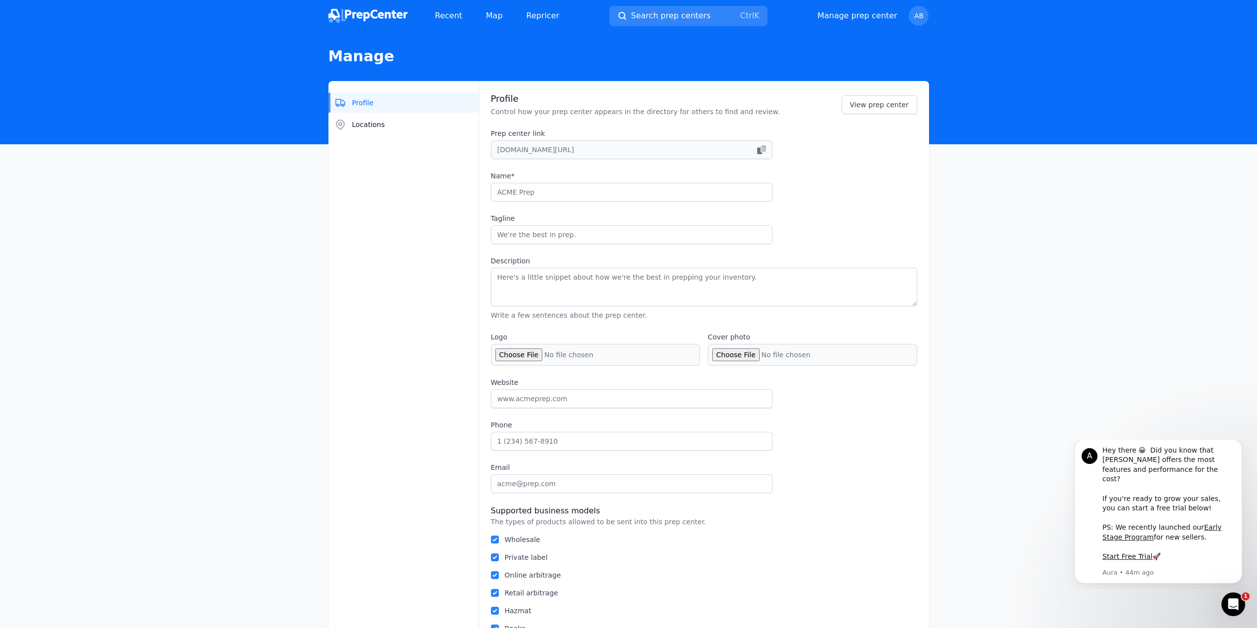
type input "Blue30"
type input "Amazon Recommended UK FBA Prep provider"
type textarea "Blue30 is one of the UK’s leading FBA prep providers, trusted by businesses of …"
type input "[DOMAIN_NAME]"
type input "[PHONE_NUMBER]"
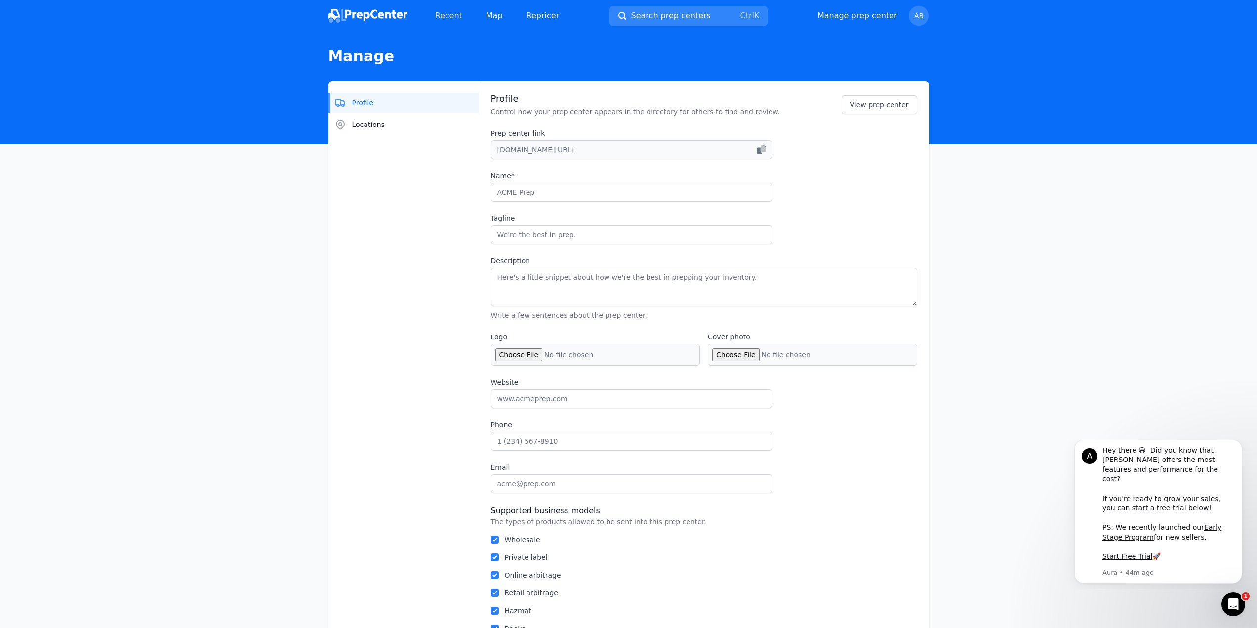
type input "[EMAIL_ADDRESS][DOMAIN_NAME]"
checkbox input "true"
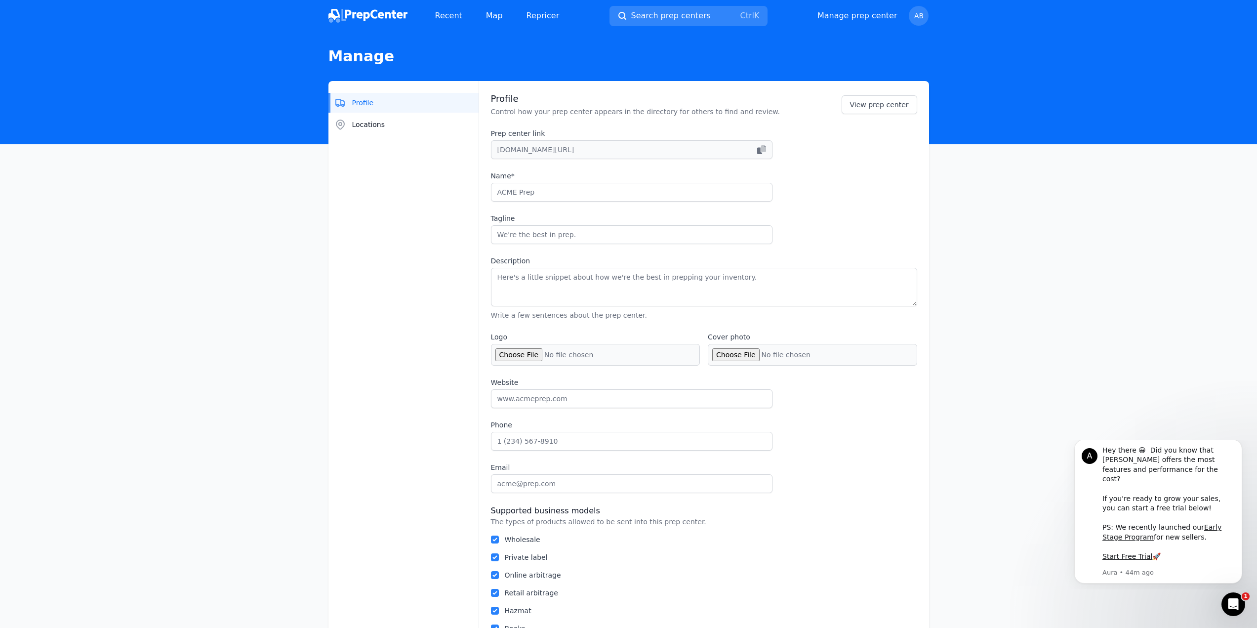
checkbox input "true"
select select "24to48"
type input "[URL][DOMAIN_NAME]"
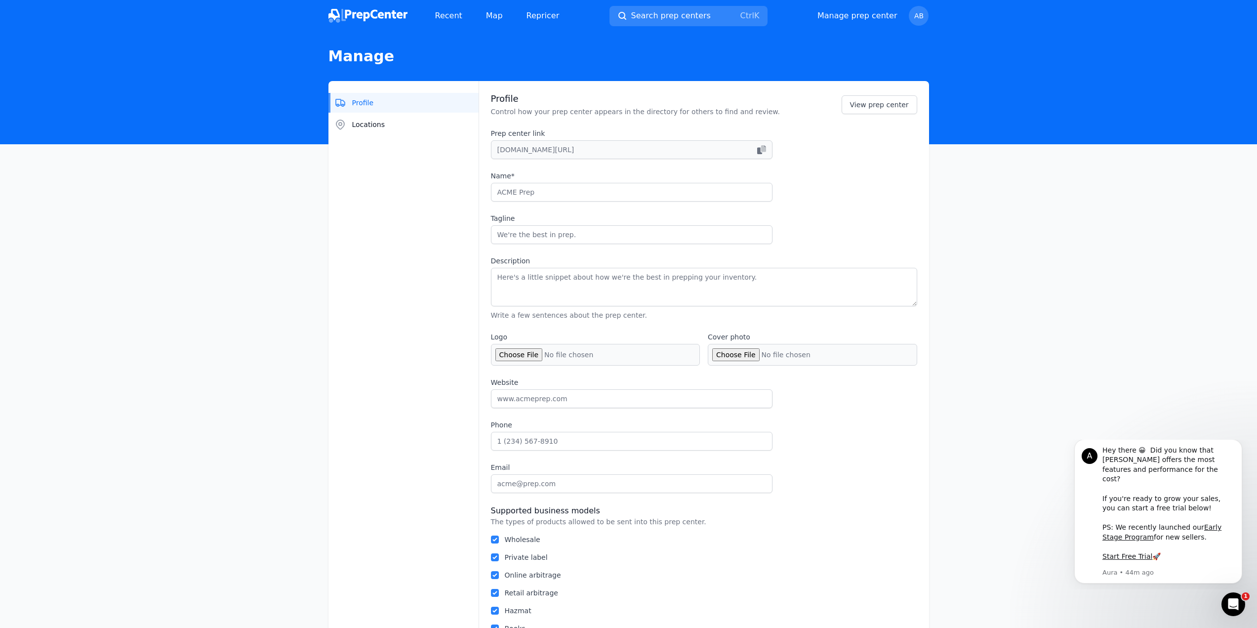
type input "[URL][DOMAIN_NAME]"
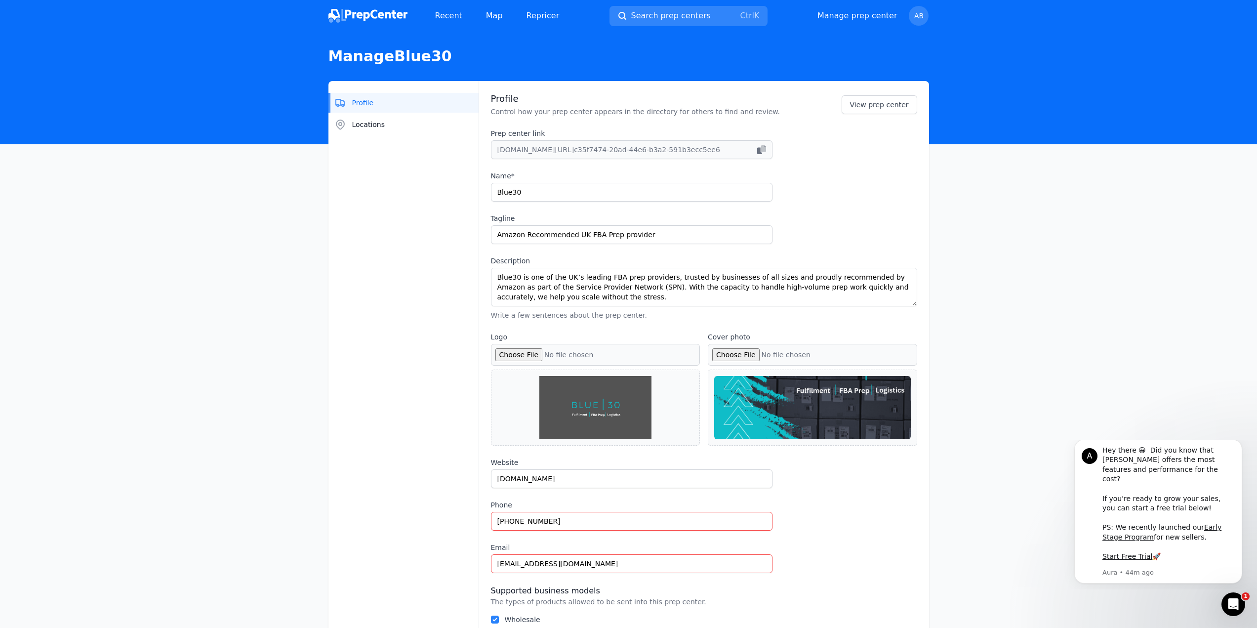
click at [794, 390] on div at bounding box center [812, 407] width 197 height 63
click at [755, 406] on div at bounding box center [812, 407] width 197 height 63
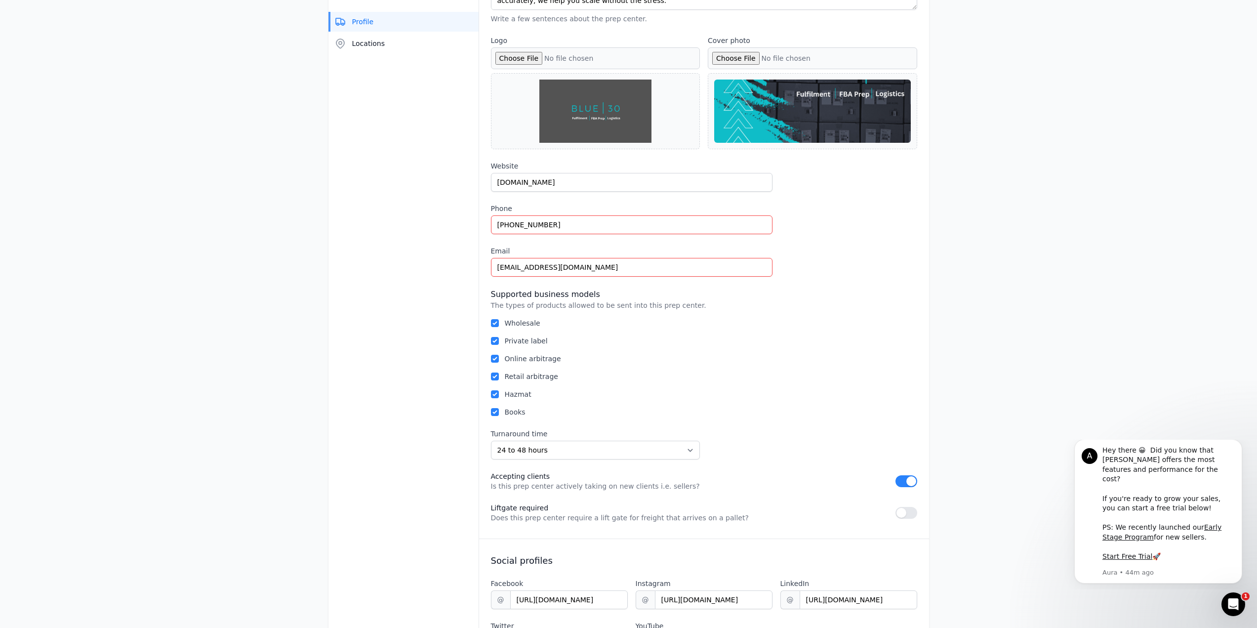
scroll to position [49, 0]
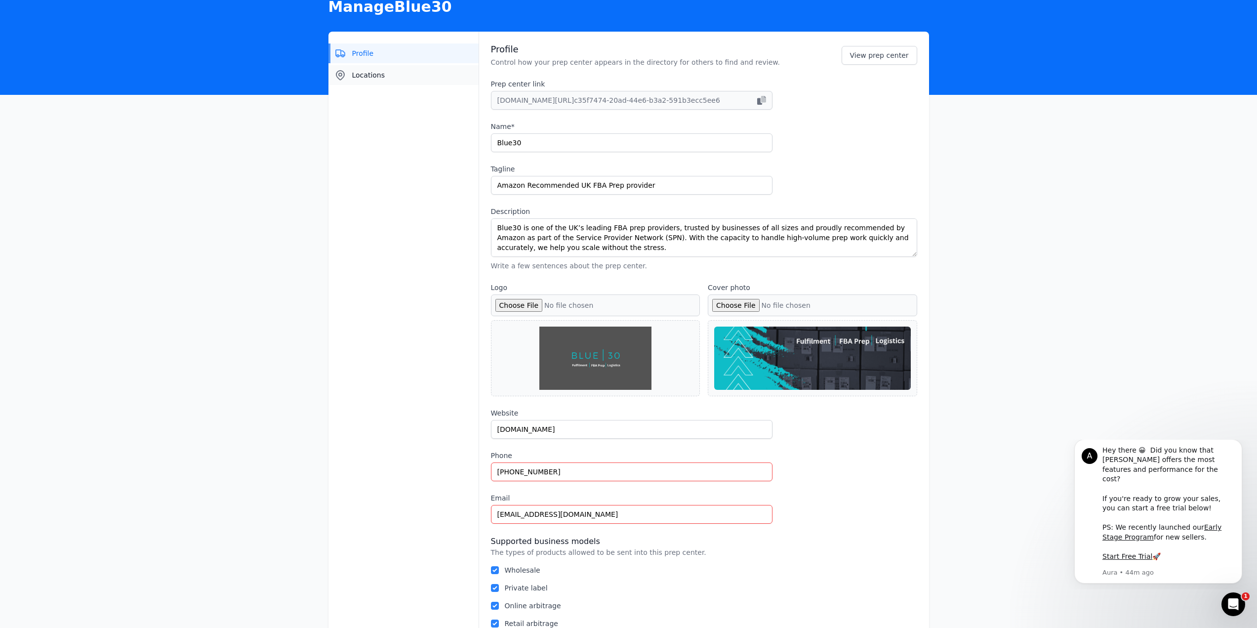
click at [355, 76] on span "Locations" at bounding box center [368, 75] width 33 height 10
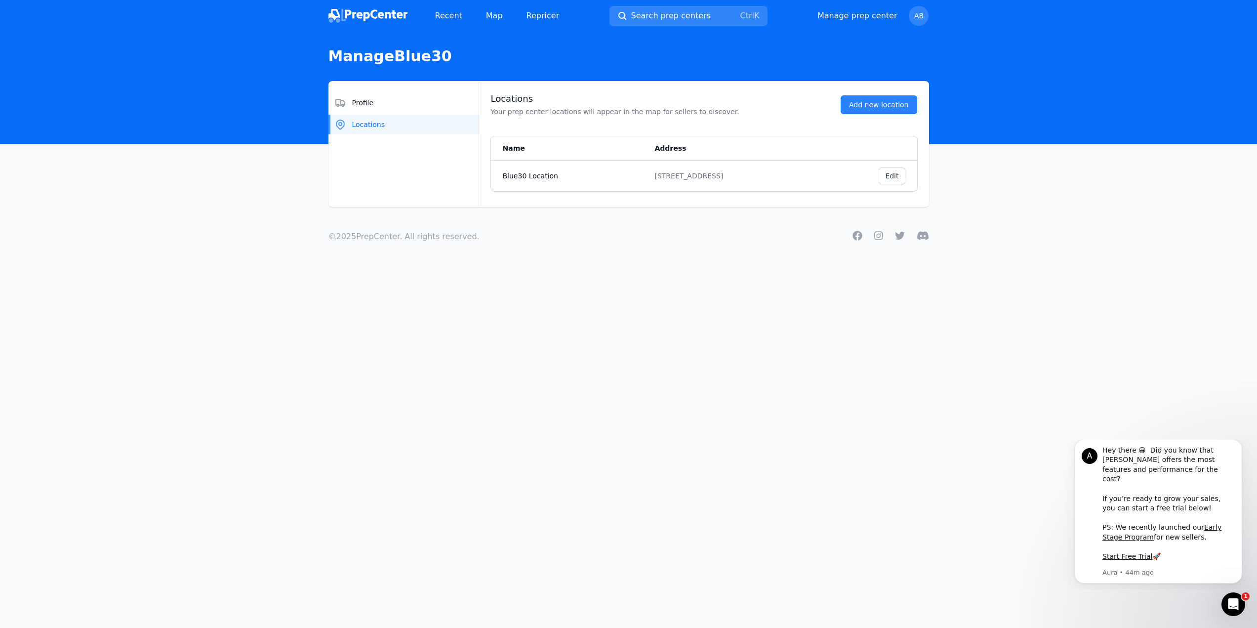
scroll to position [0, 0]
click at [361, 101] on span "Profile" at bounding box center [367, 103] width 22 height 10
select select "24to48"
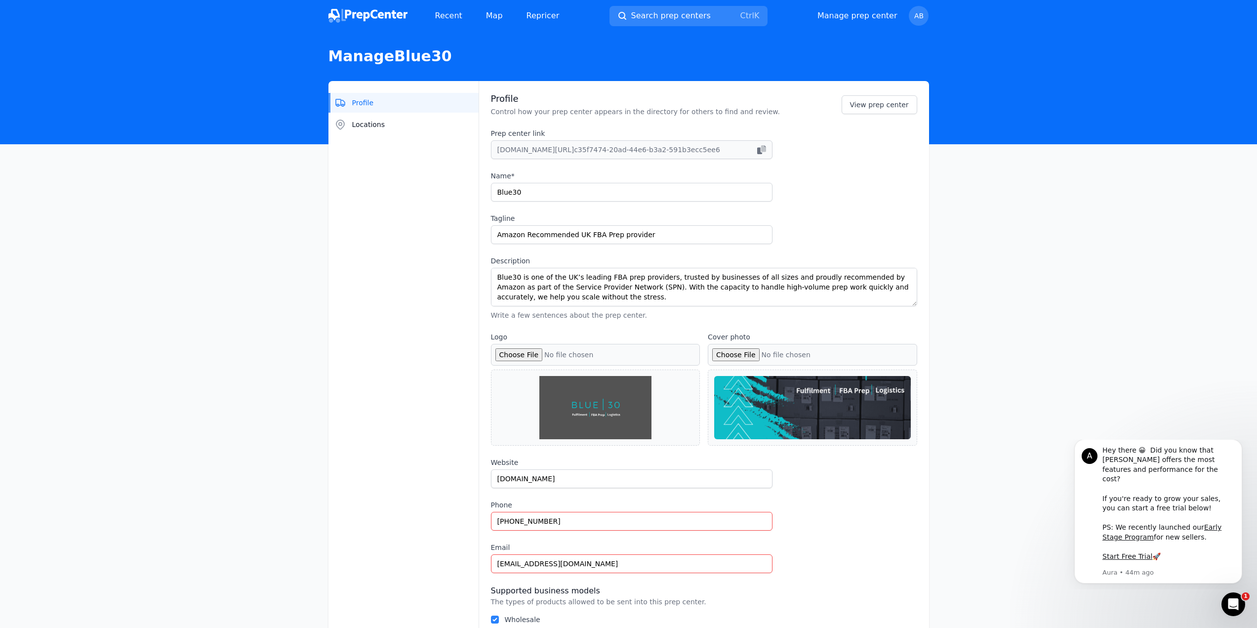
click at [765, 149] on icon "button" at bounding box center [763, 148] width 5 height 7
click at [509, 352] on input "Logo" at bounding box center [595, 355] width 209 height 22
type input "C:\fakepath\Desktop Background (5).png"
click at [888, 611] on div "Save changes" at bounding box center [885, 611] width 48 height 10
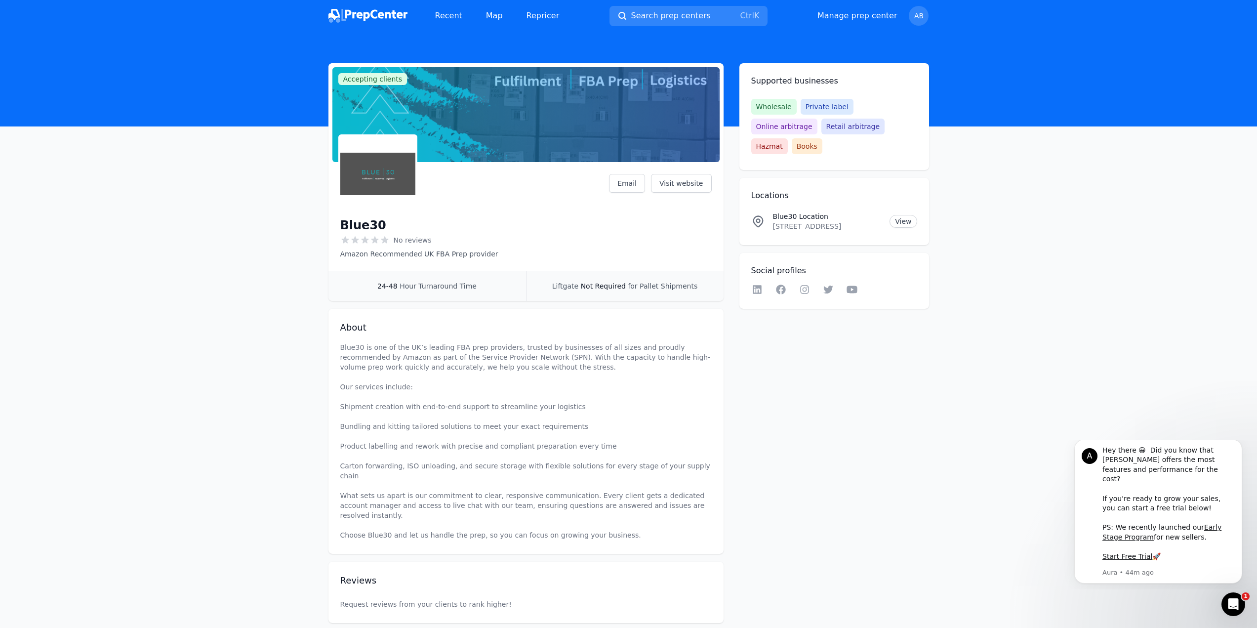
click at [152, 40] on header at bounding box center [628, 79] width 1257 height 95
